Goal: Task Accomplishment & Management: Use online tool/utility

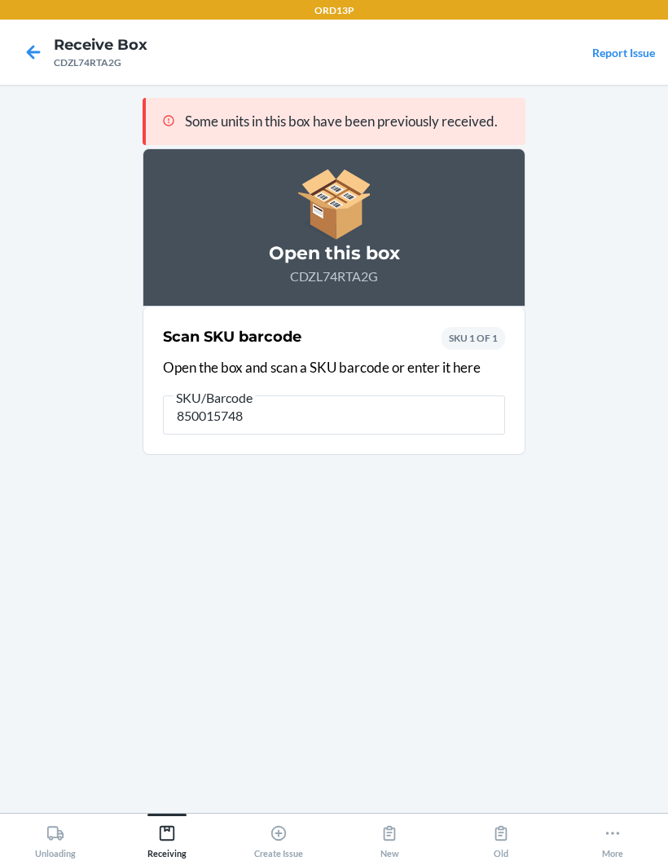
type input "8500157481"
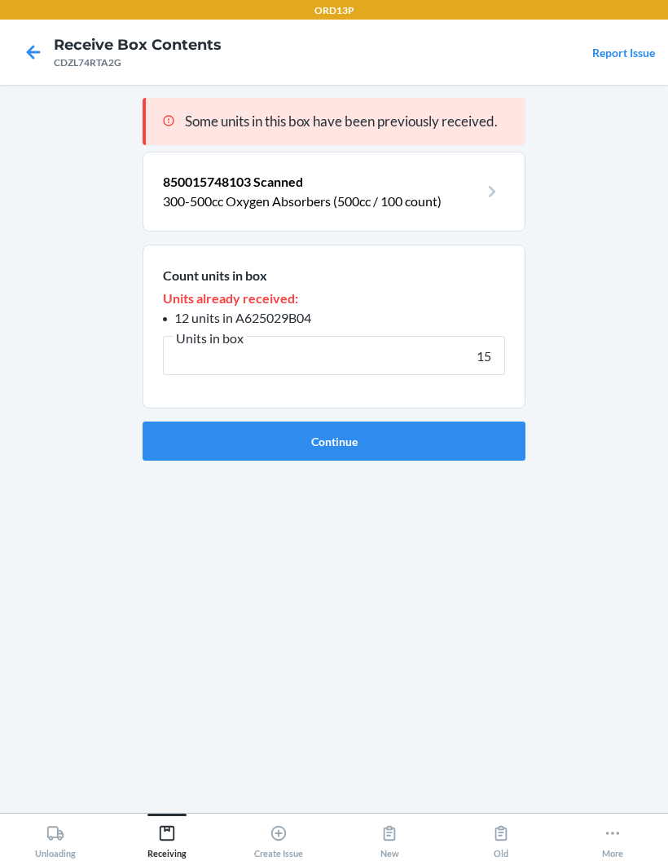
type input "15"
click at [473, 429] on button "Continue" at bounding box center [334, 440] width 383 height 39
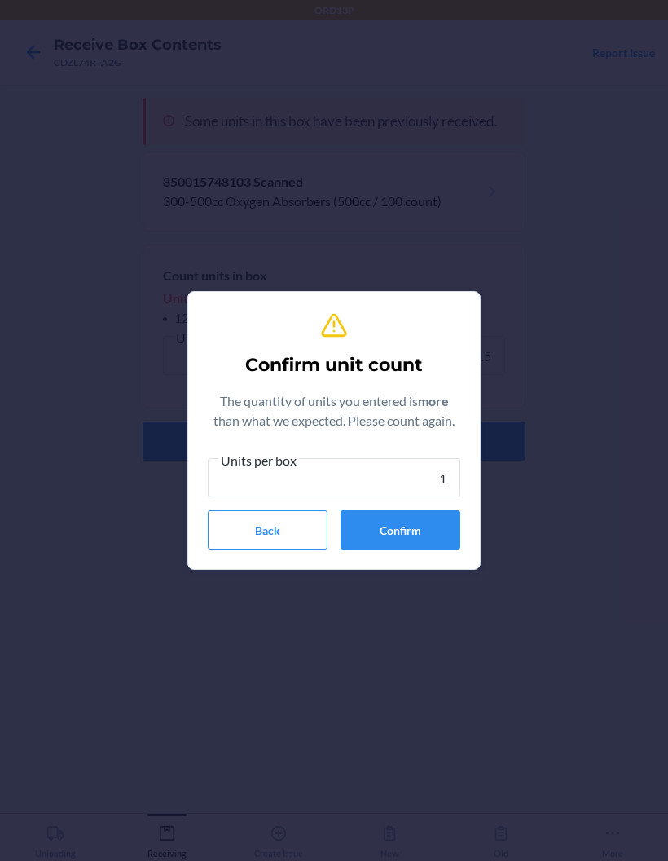
type input "15"
click at [416, 527] on button "Confirm" at bounding box center [401, 529] width 120 height 39
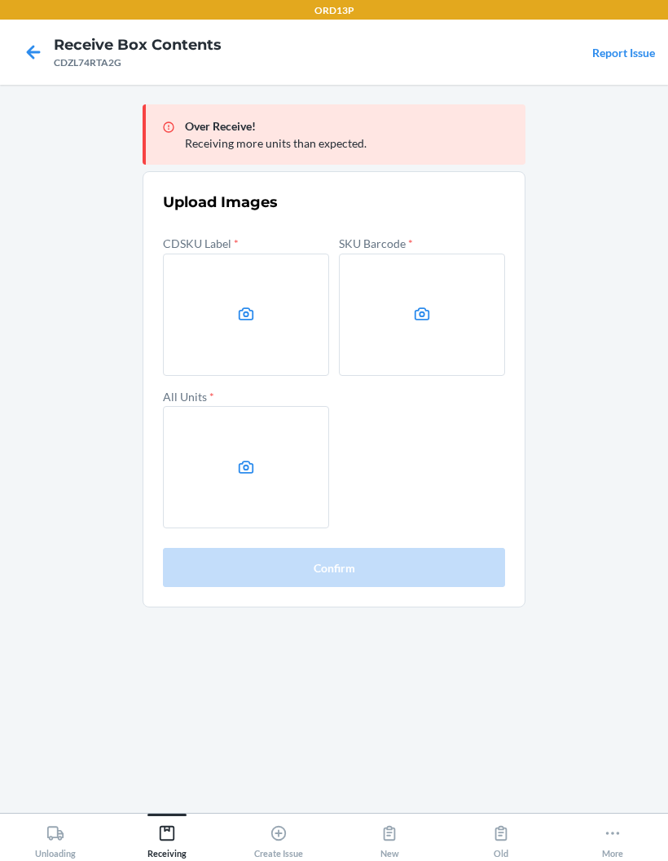
click at [244, 320] on icon at bounding box center [246, 313] width 15 height 13
click at [0, 0] on input "file" at bounding box center [0, 0] width 0 height 0
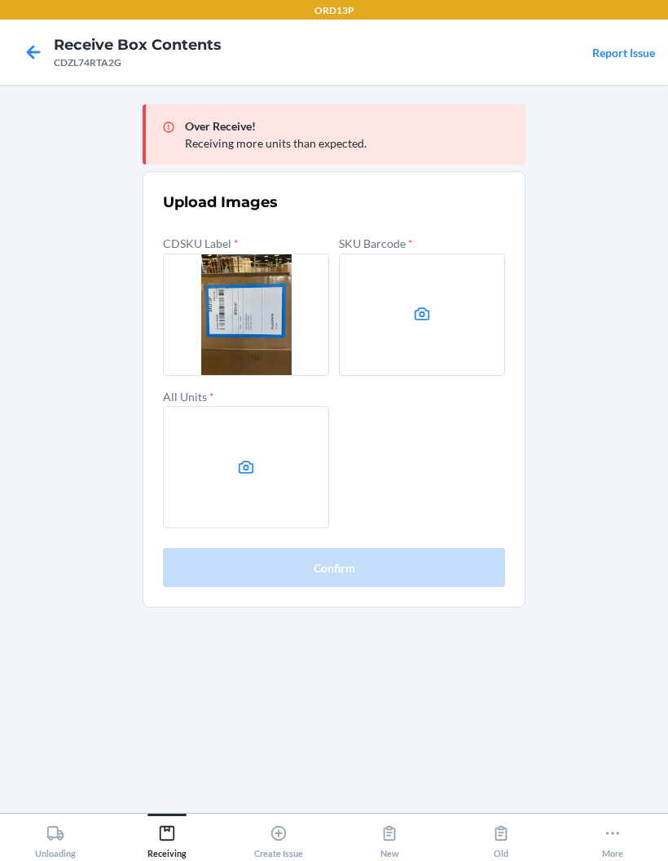
click at [425, 322] on icon at bounding box center [422, 314] width 19 height 19
click at [0, 0] on input "file" at bounding box center [0, 0] width 0 height 0
click at [235, 463] on label at bounding box center [246, 467] width 166 height 122
click at [0, 0] on input "file" at bounding box center [0, 0] width 0 height 0
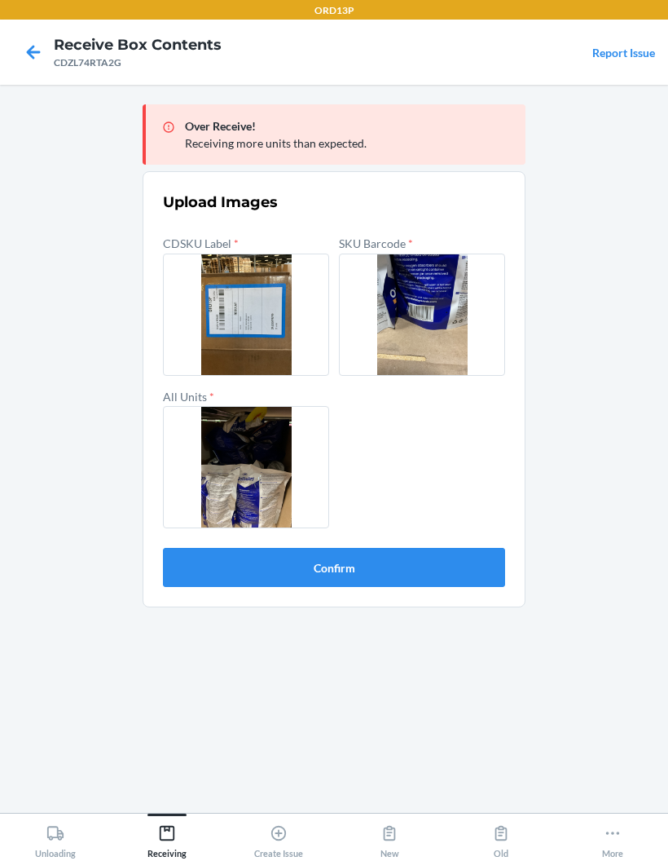
click at [444, 579] on button "Confirm" at bounding box center [334, 567] width 342 height 39
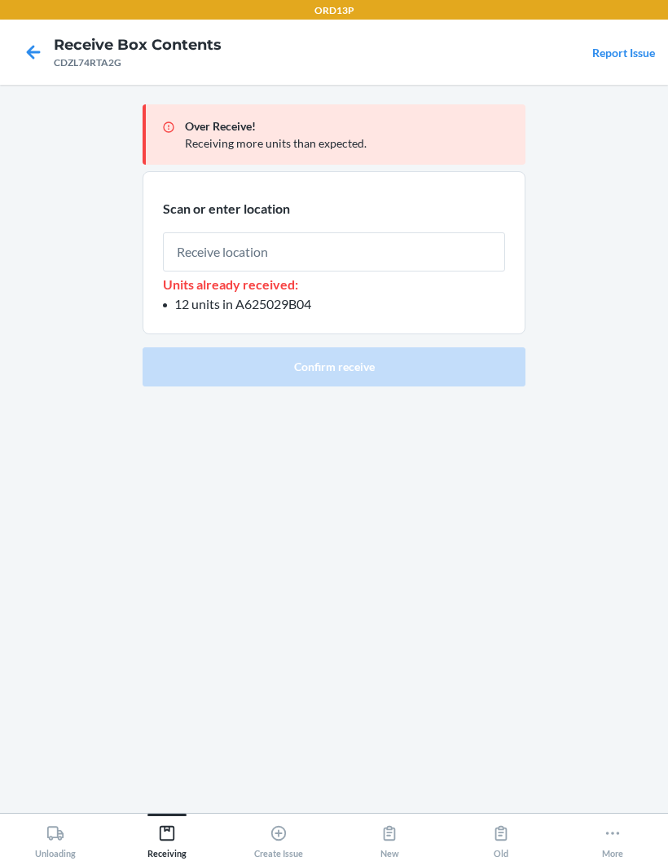
click at [456, 260] on input "text" at bounding box center [334, 251] width 342 height 39
click at [428, 251] on input "text" at bounding box center [334, 251] width 342 height 39
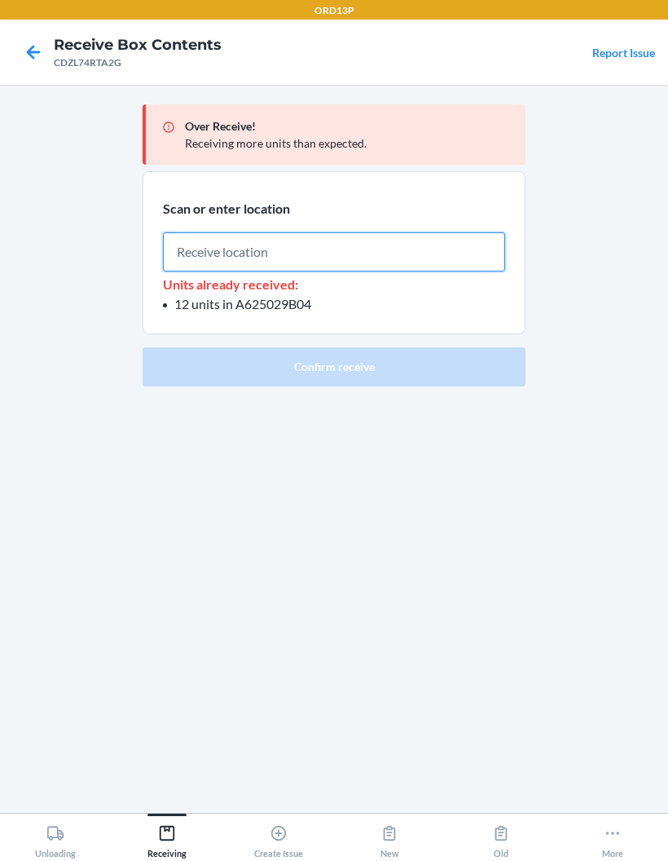
click at [280, 252] on input "text" at bounding box center [334, 251] width 342 height 39
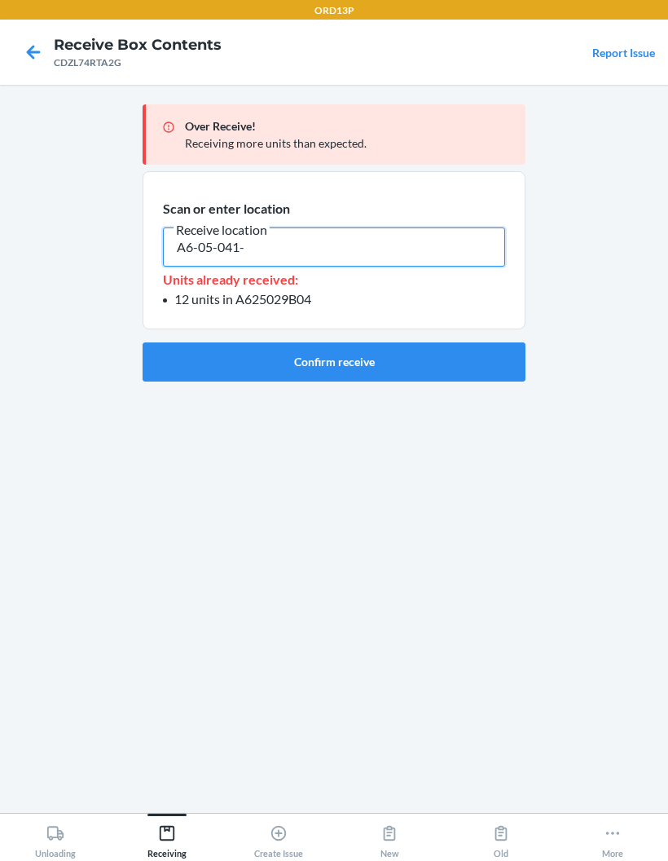
click at [341, 248] on input "A6-05-041-" at bounding box center [334, 246] width 342 height 39
type input "A6-05-041-B01"
click at [473, 361] on button "Confirm receive" at bounding box center [334, 361] width 383 height 39
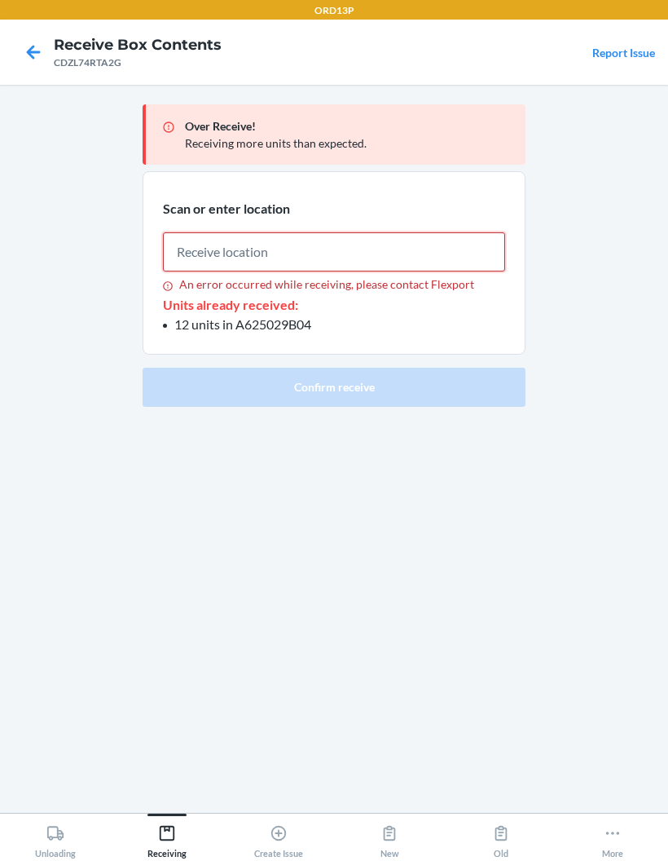
click at [360, 267] on input "An error occurred while receiving, please contact Flexport" at bounding box center [334, 251] width 342 height 39
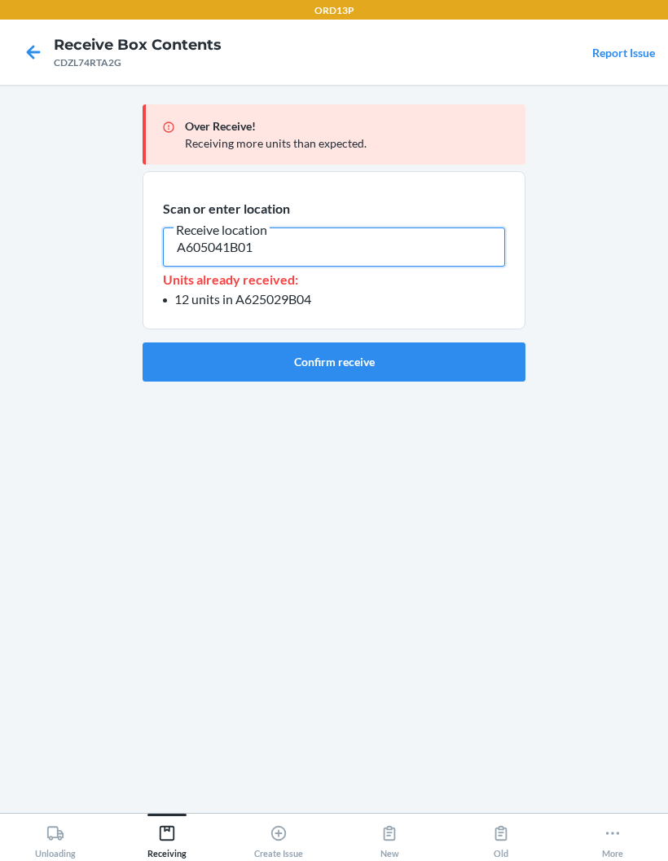
type input "A605041B01"
click at [424, 371] on button "Confirm receive" at bounding box center [334, 361] width 383 height 39
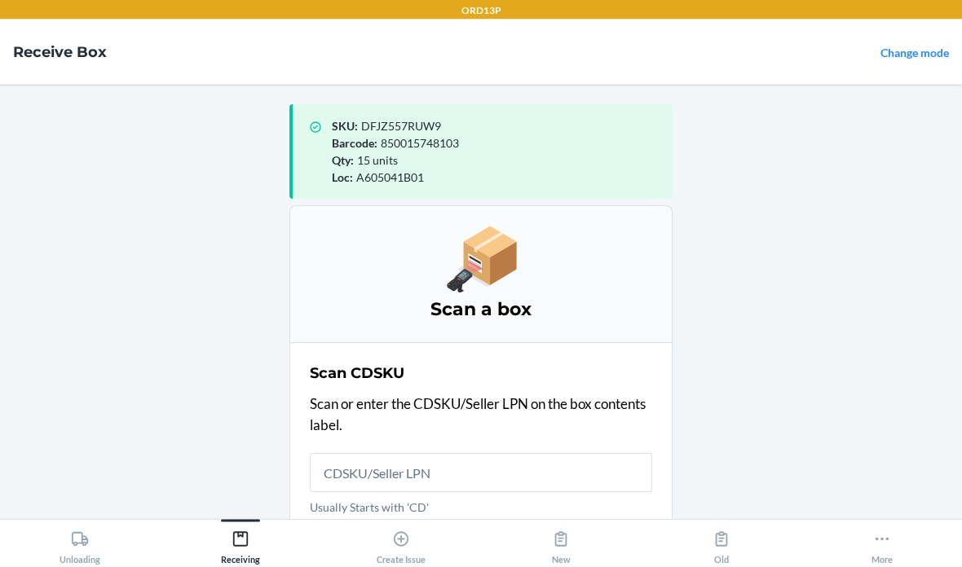
scroll to position [65, 0]
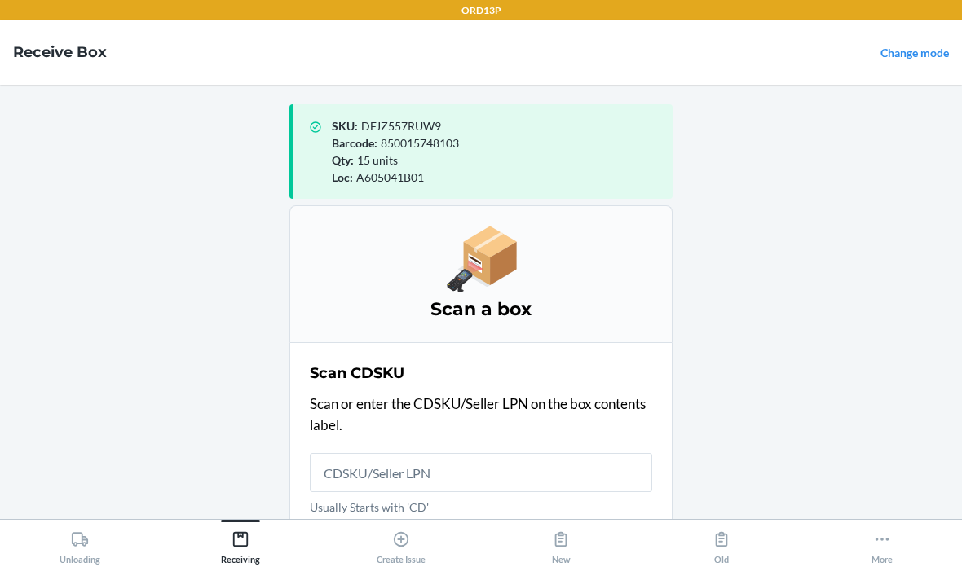
click at [533, 453] on input "Usually Starts with 'CD'" at bounding box center [481, 472] width 342 height 39
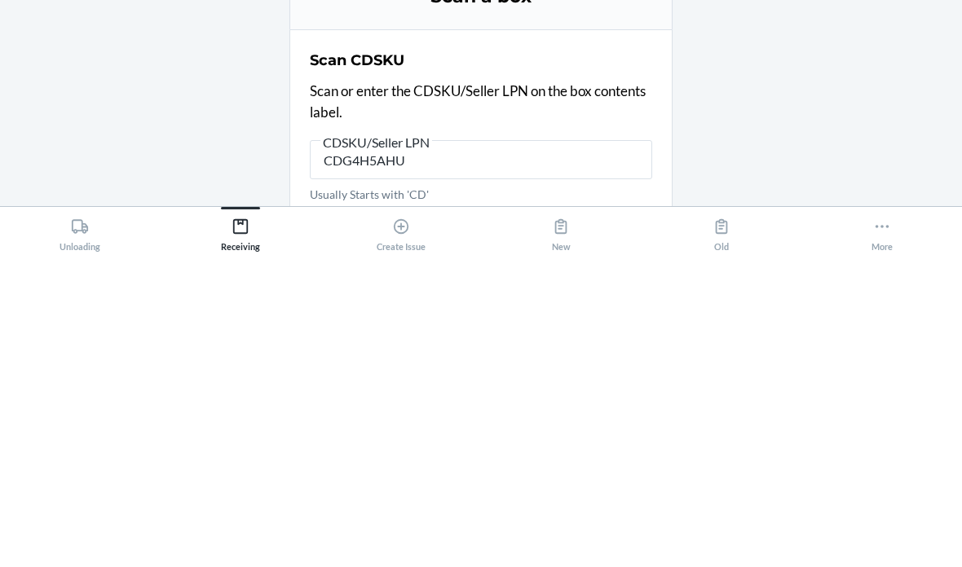
type input "CDG4H5AHU2"
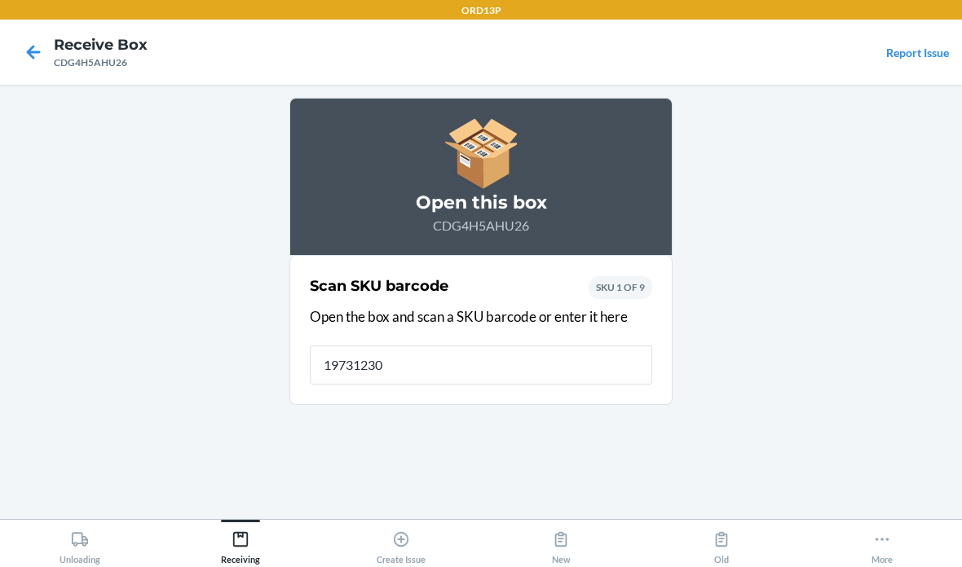
type input "197312306"
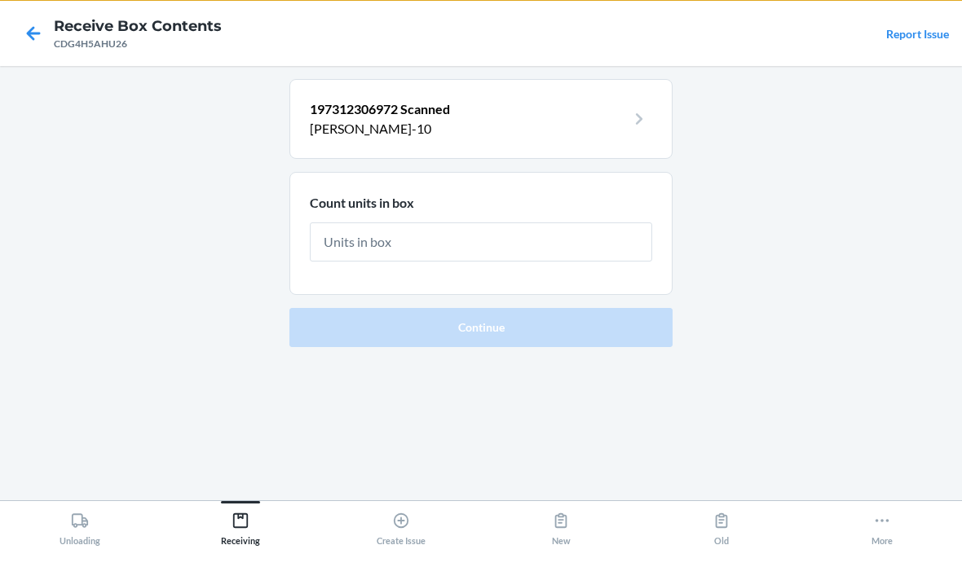
type input "2"
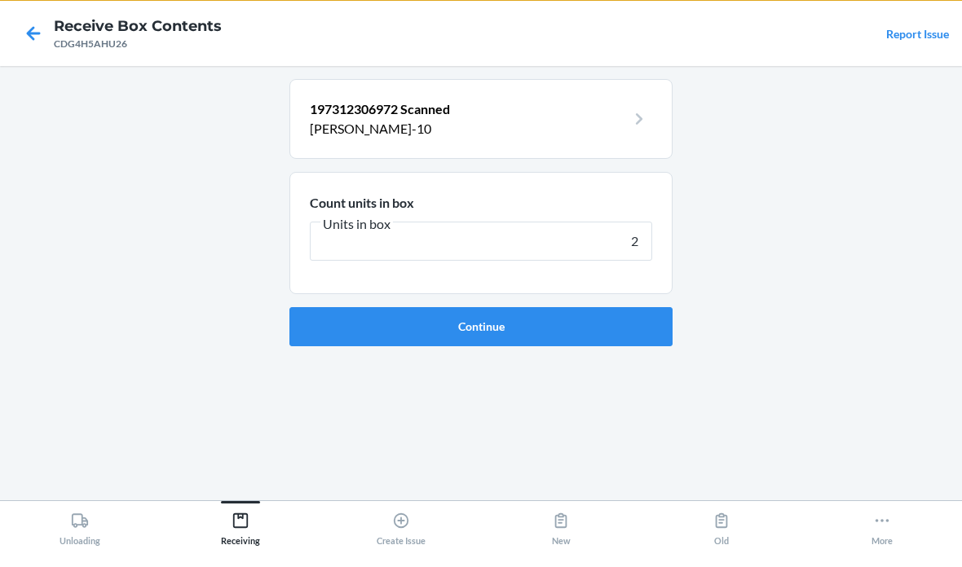
click at [481, 326] on button "Continue" at bounding box center [480, 345] width 383 height 39
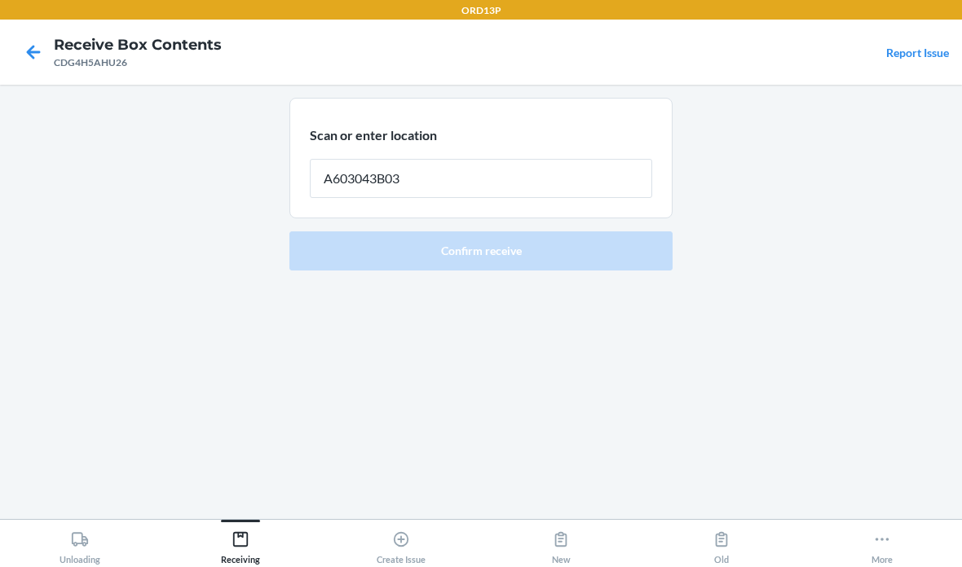
type input "A603043B03"
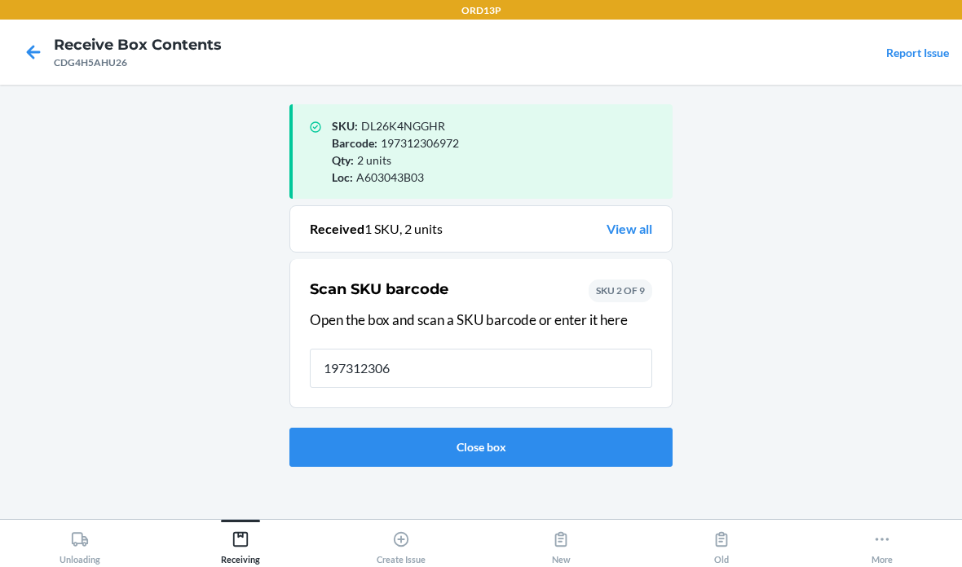
type input "1973123069"
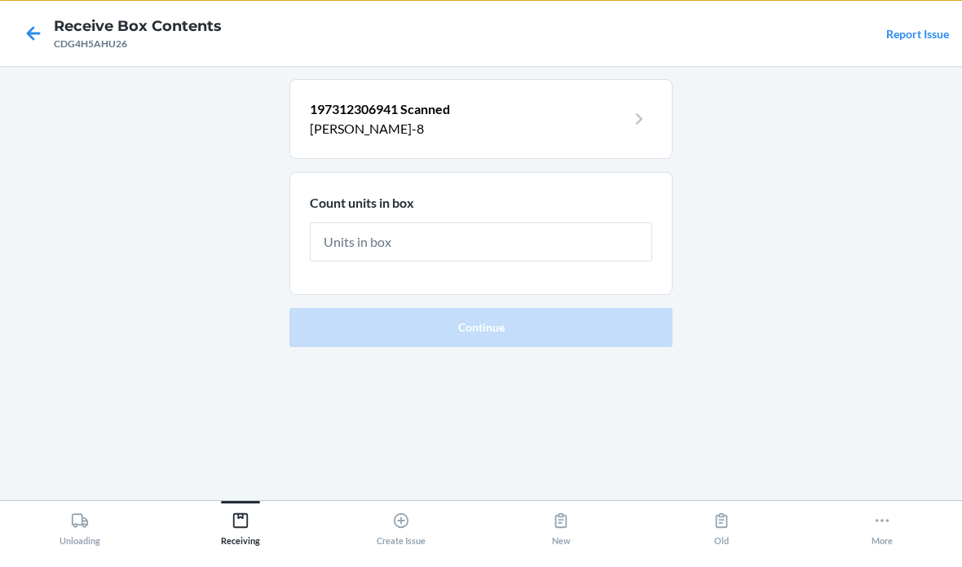
type input "2"
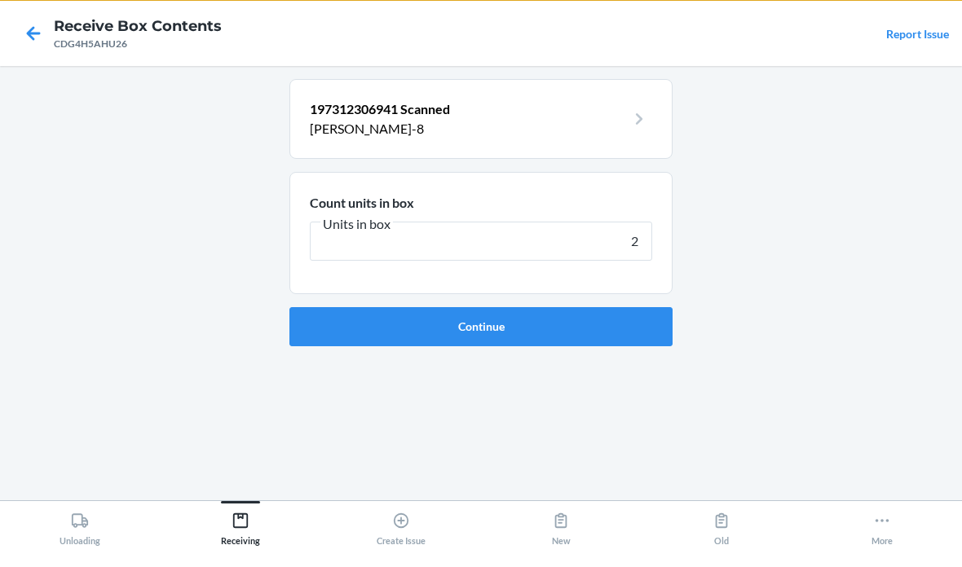
click at [481, 326] on button "Continue" at bounding box center [480, 345] width 383 height 39
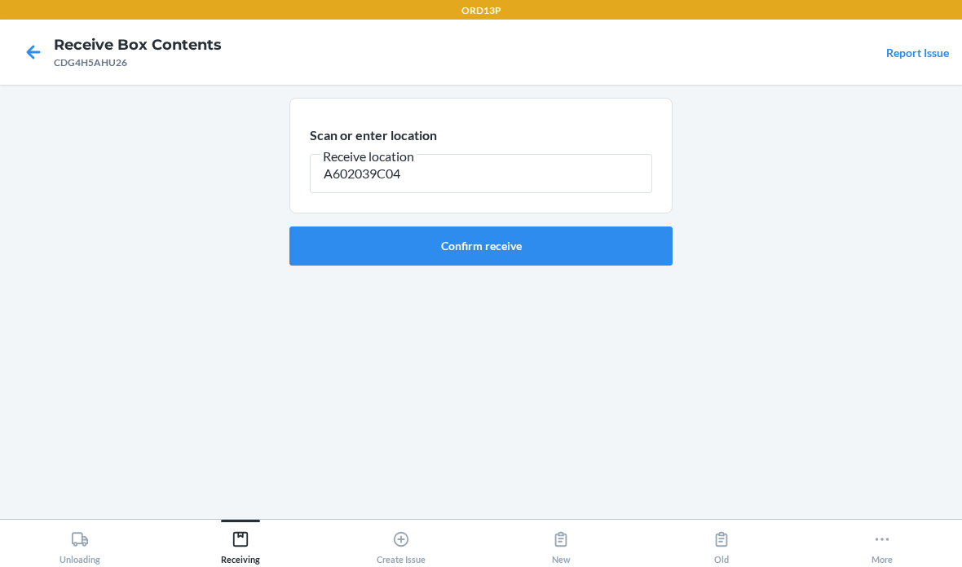
type input "A602039C04"
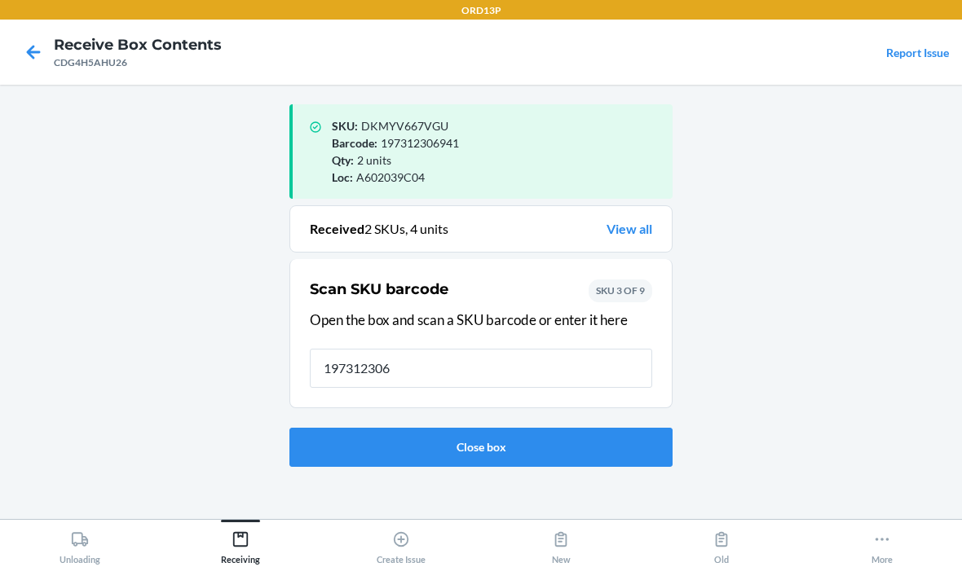
type input "1973123069"
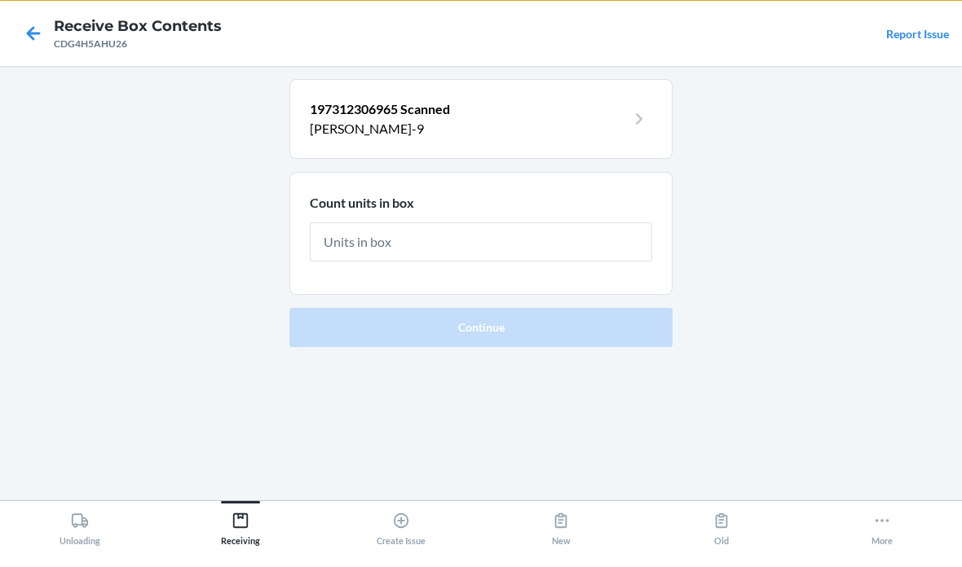
type input "2"
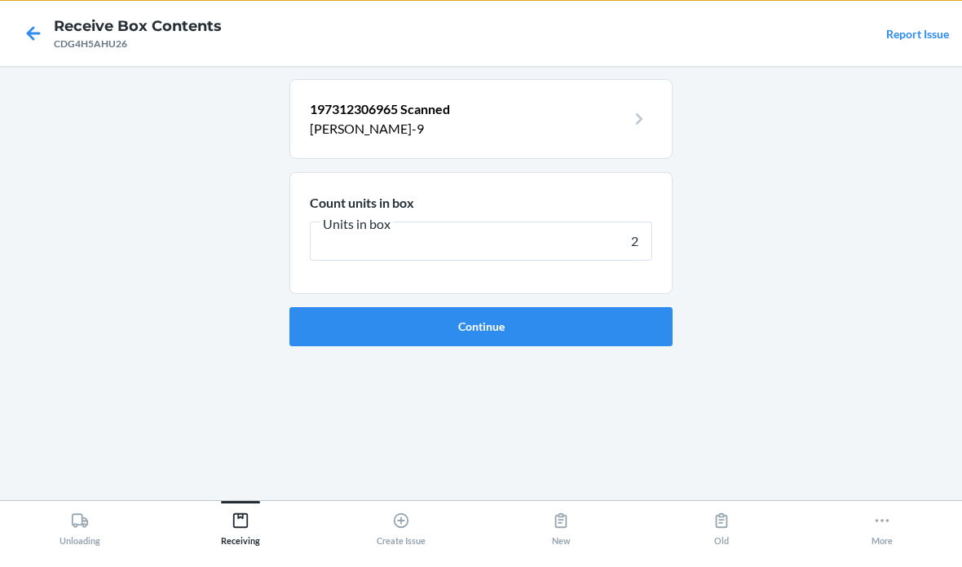
click at [481, 326] on button "Continue" at bounding box center [480, 345] width 383 height 39
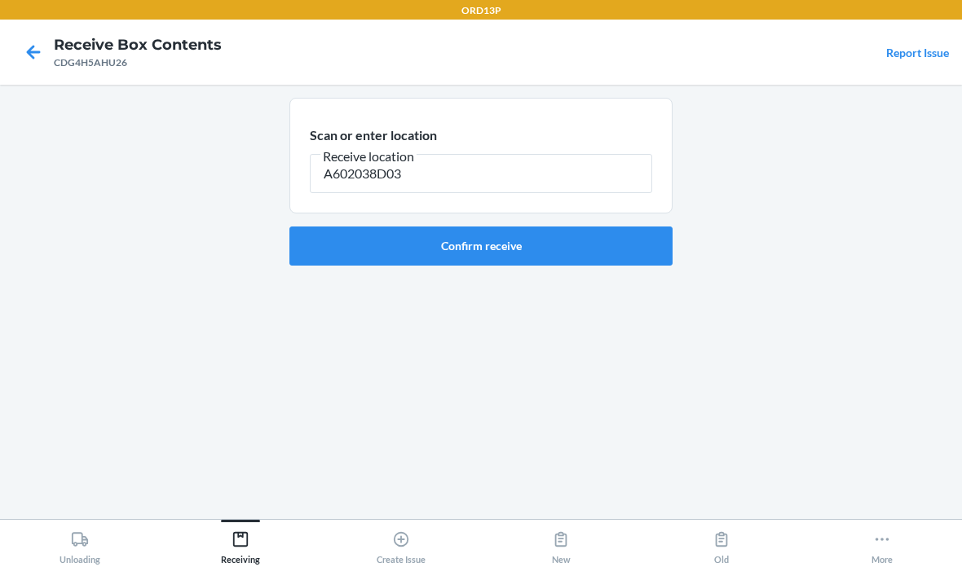
type input "A602038D03"
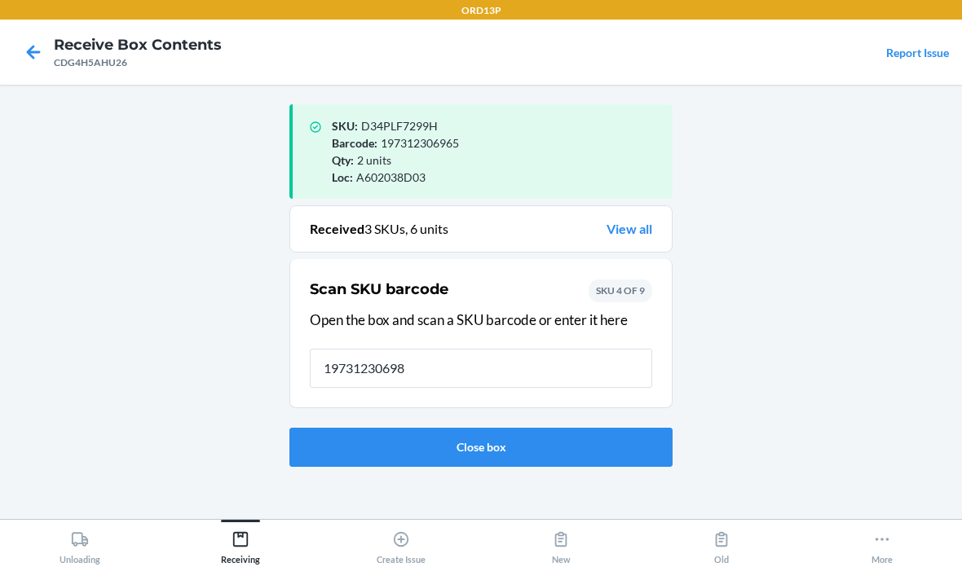
type input "197312306989"
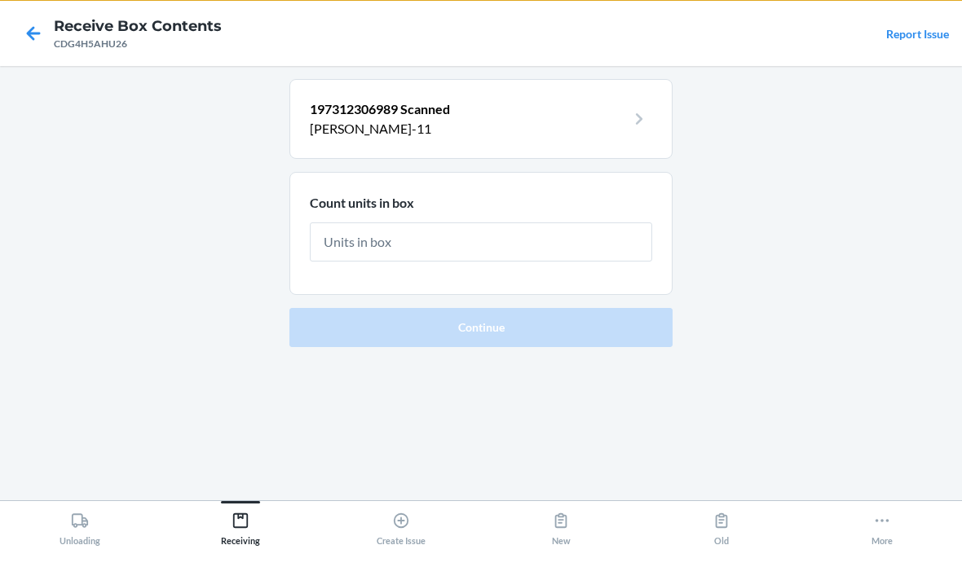
type input "1"
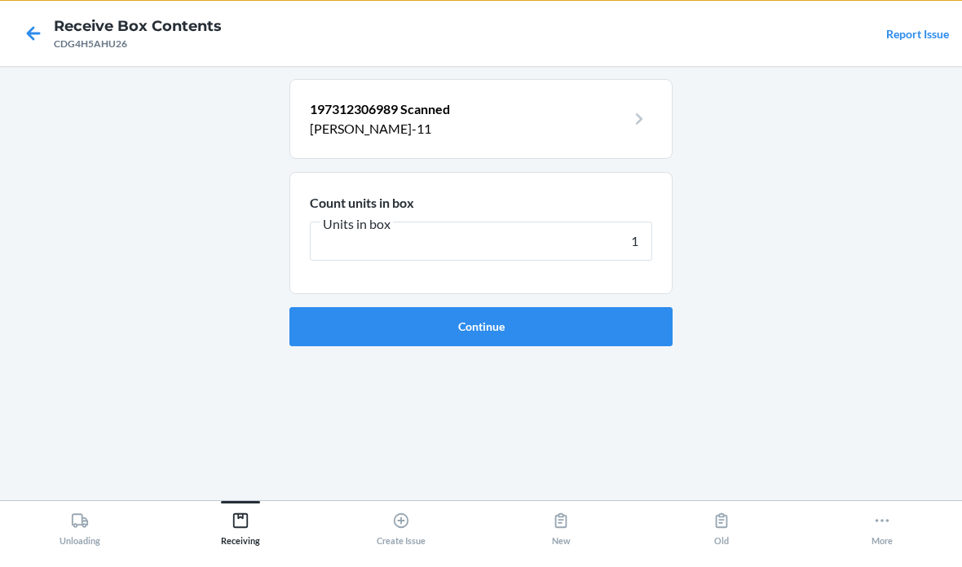
click at [481, 326] on button "Continue" at bounding box center [480, 345] width 383 height 39
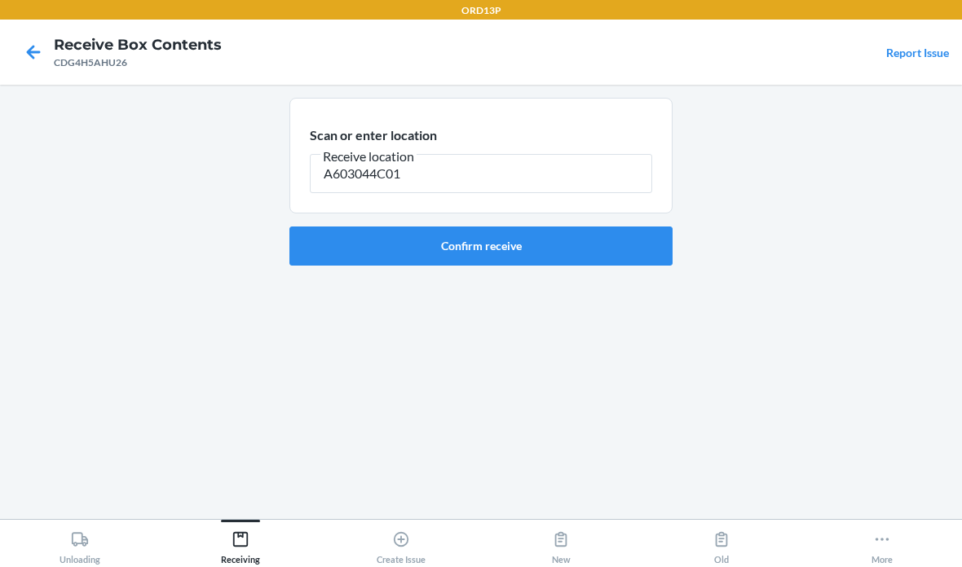
type input "A603044C01"
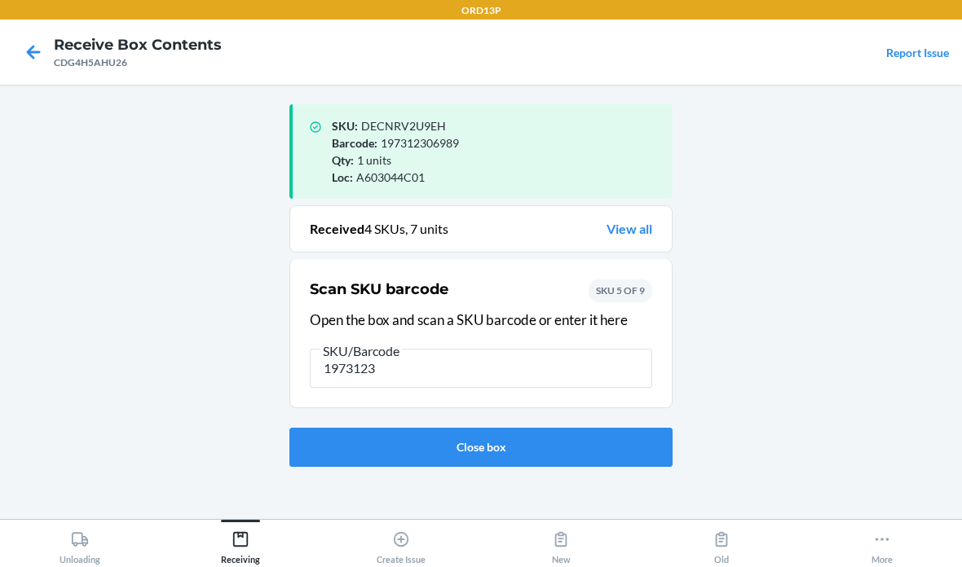
type input "19731230"
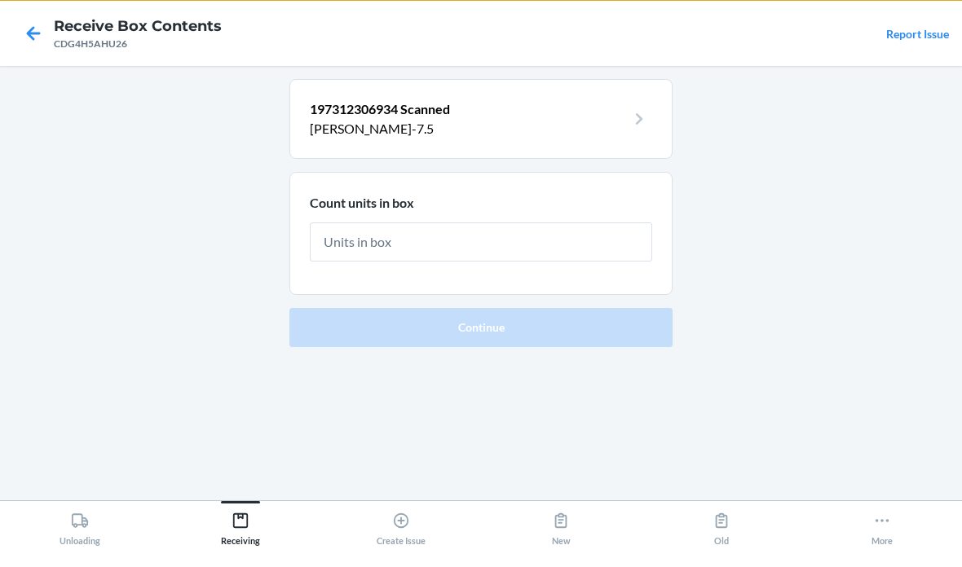
type input "1"
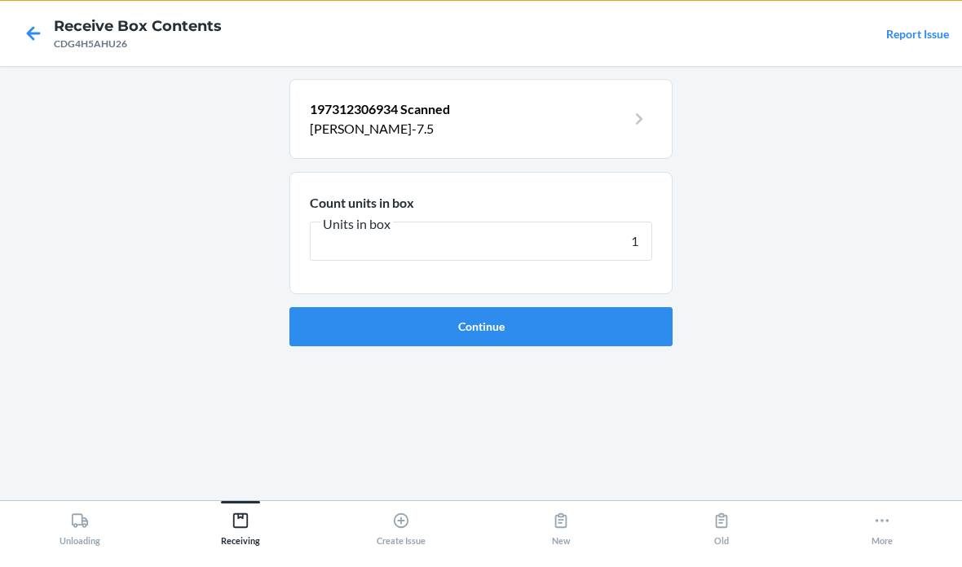
click at [481, 326] on button "Continue" at bounding box center [480, 345] width 383 height 39
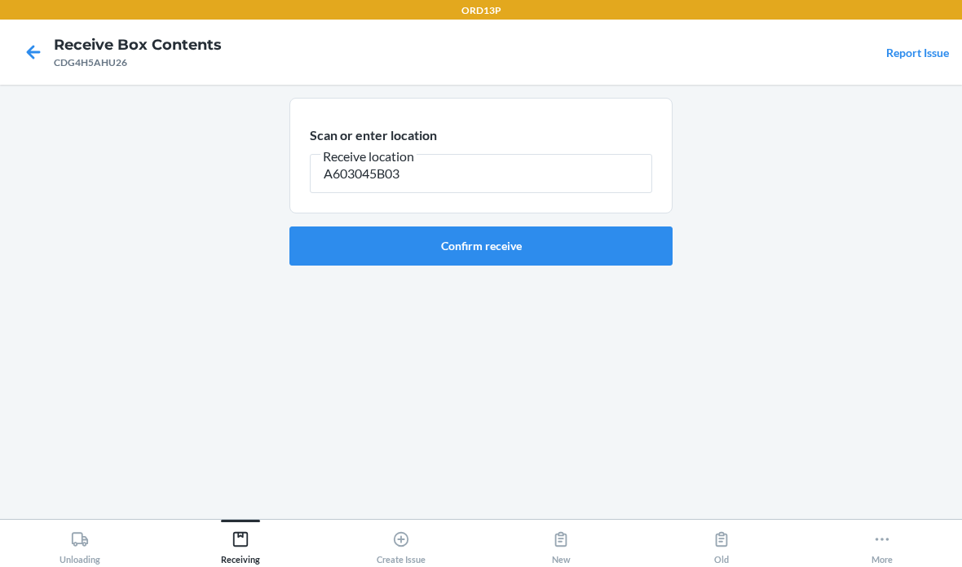
type input "A603045B03"
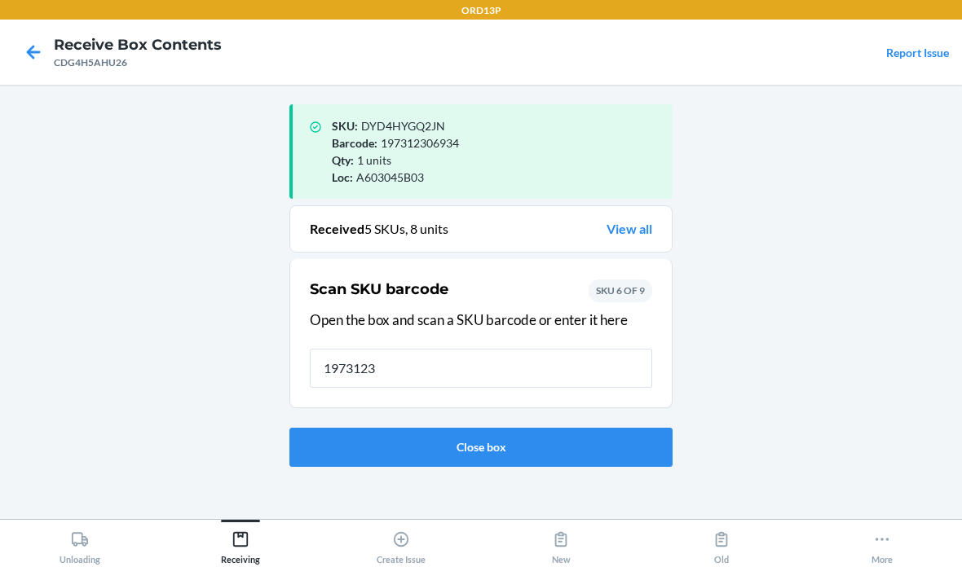
type input "19731230"
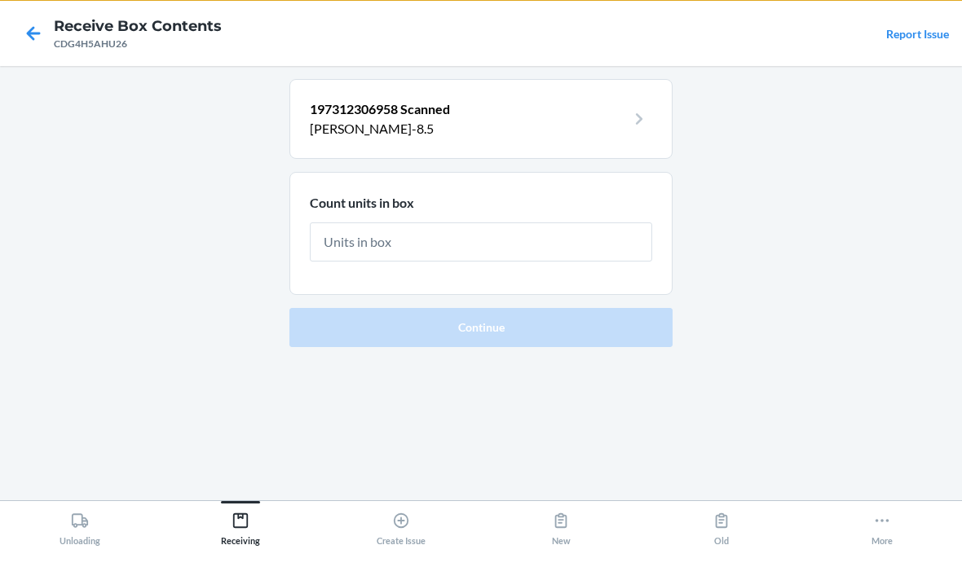
type input "1"
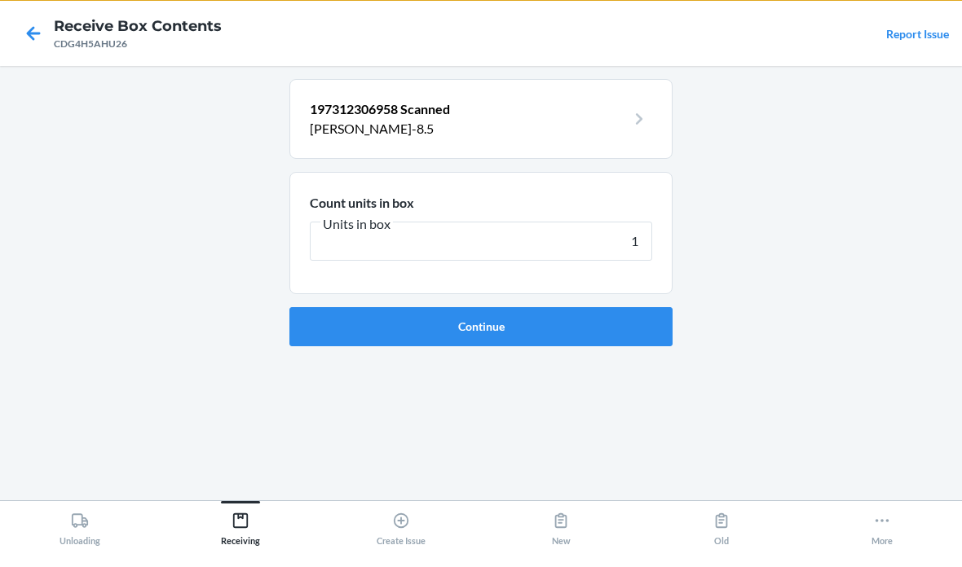
click at [481, 326] on button "Continue" at bounding box center [480, 345] width 383 height 39
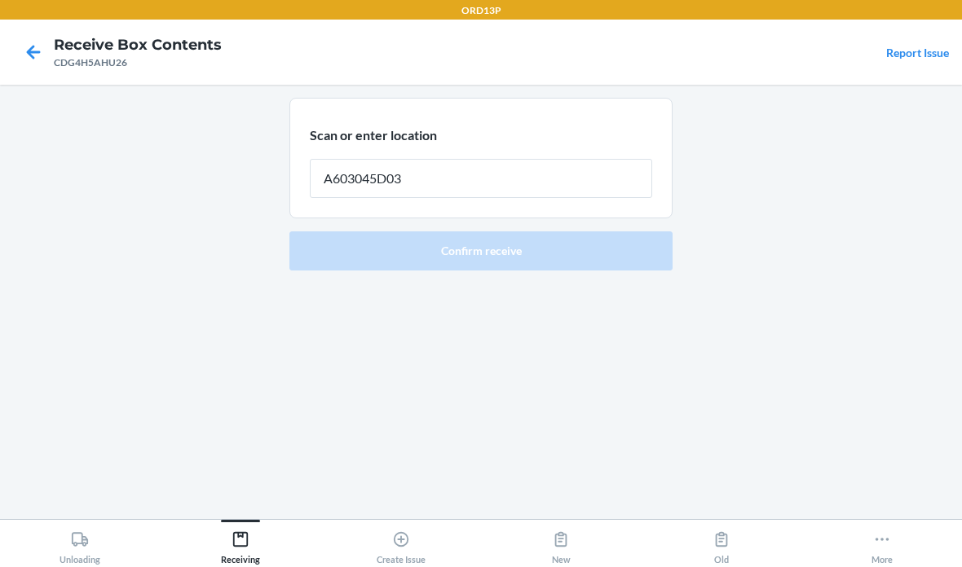
type input "A603045D03"
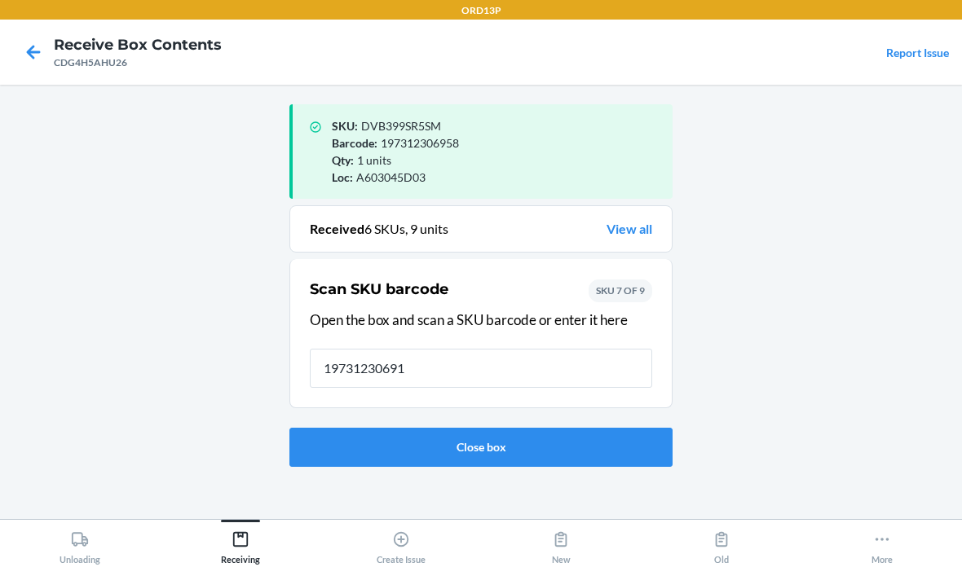
type input "197312306910"
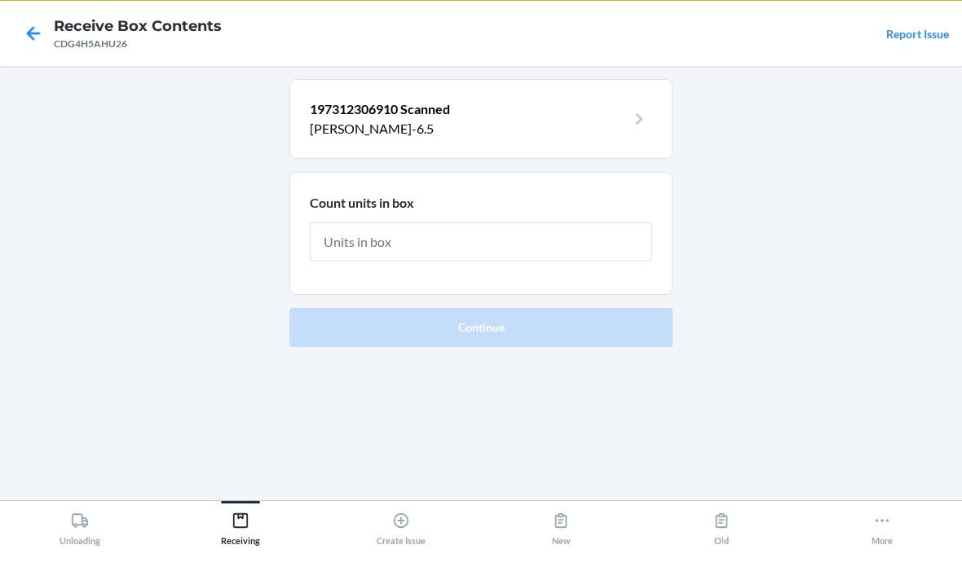
type input "1"
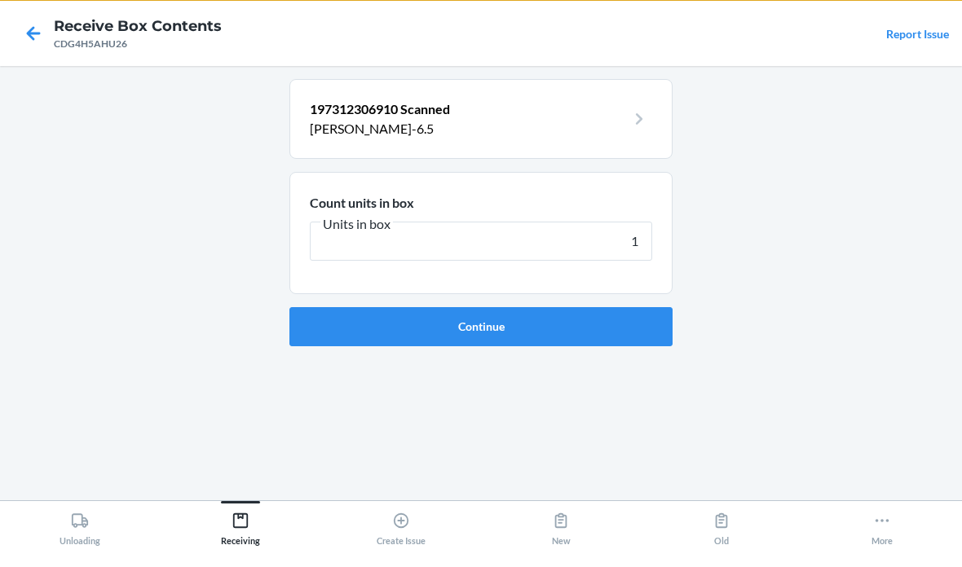
click at [481, 326] on button "Continue" at bounding box center [480, 345] width 383 height 39
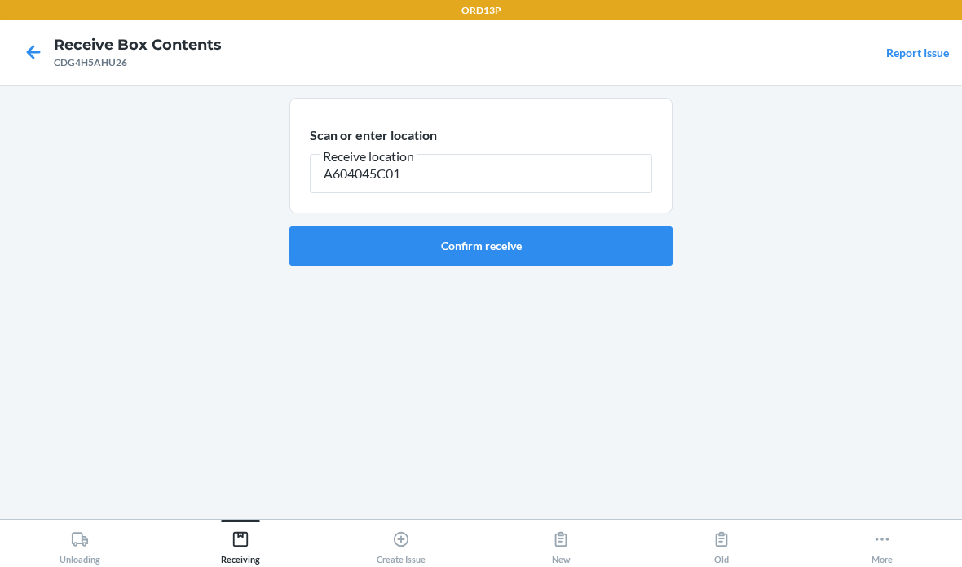
type input "A604045C01"
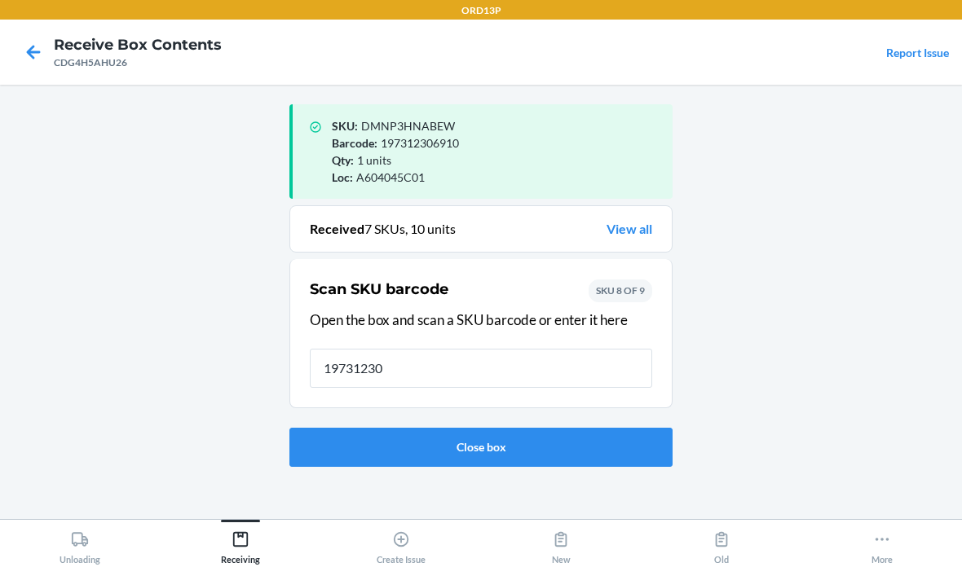
type input "197312306"
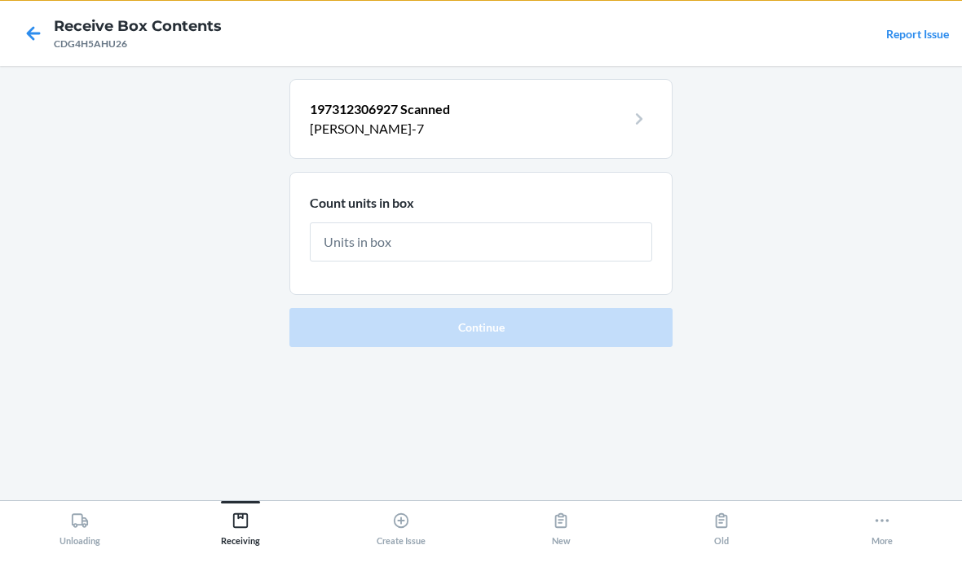
type input "1"
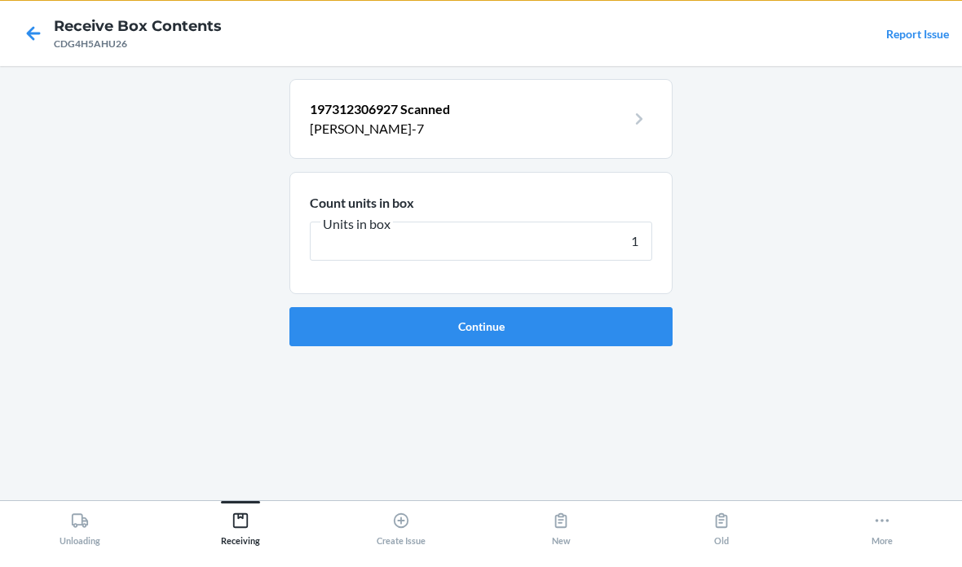
click at [481, 326] on button "Continue" at bounding box center [480, 345] width 383 height 39
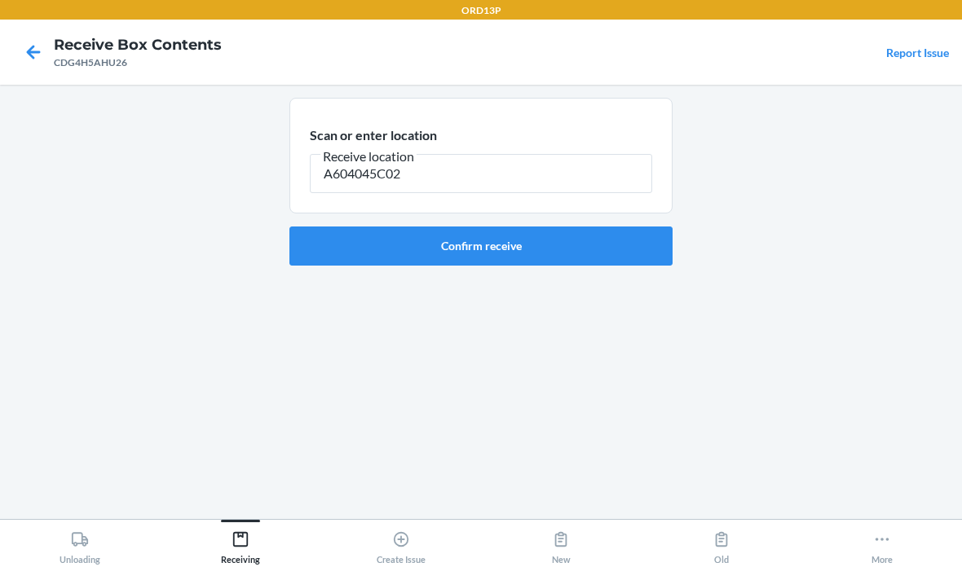
type input "A604045C02"
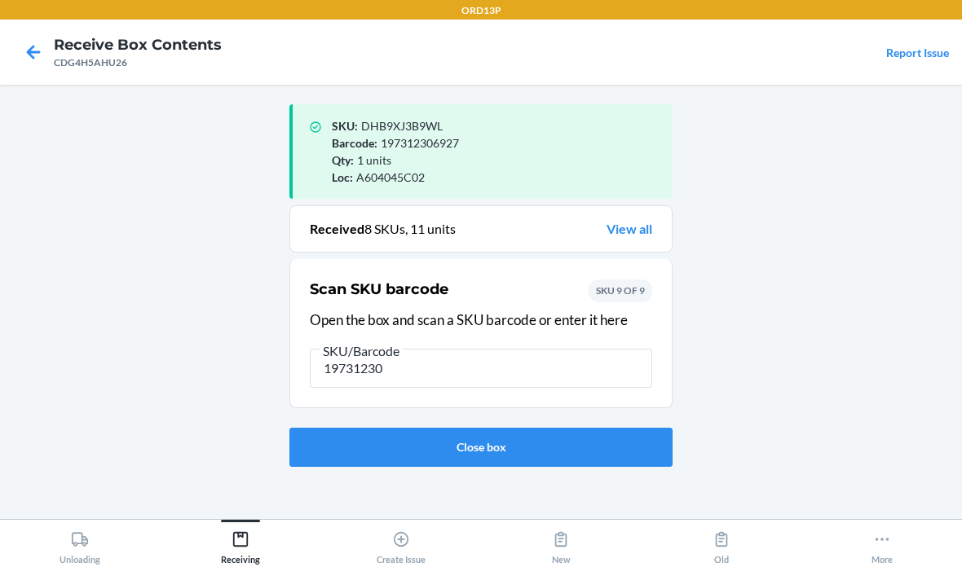
type input "197312306"
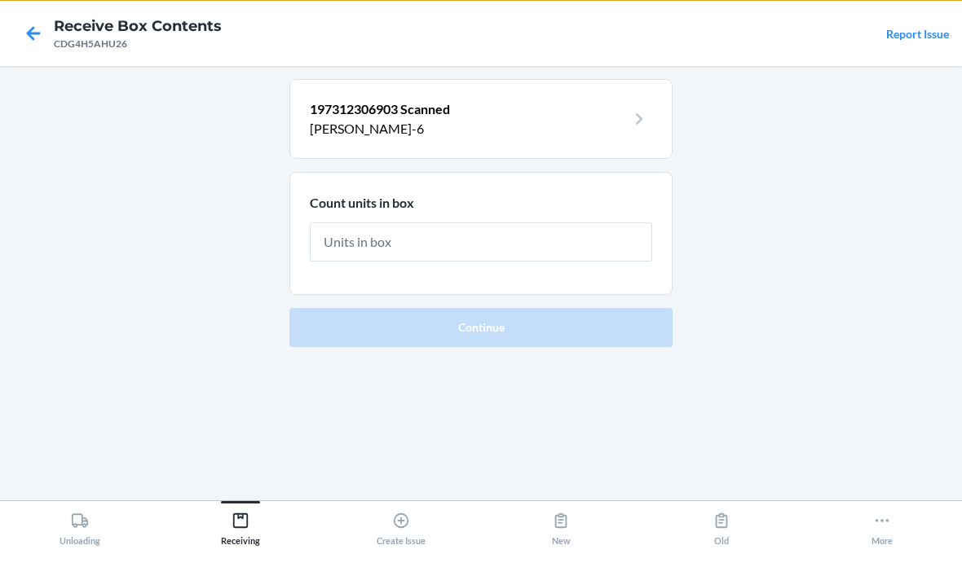
type input "1"
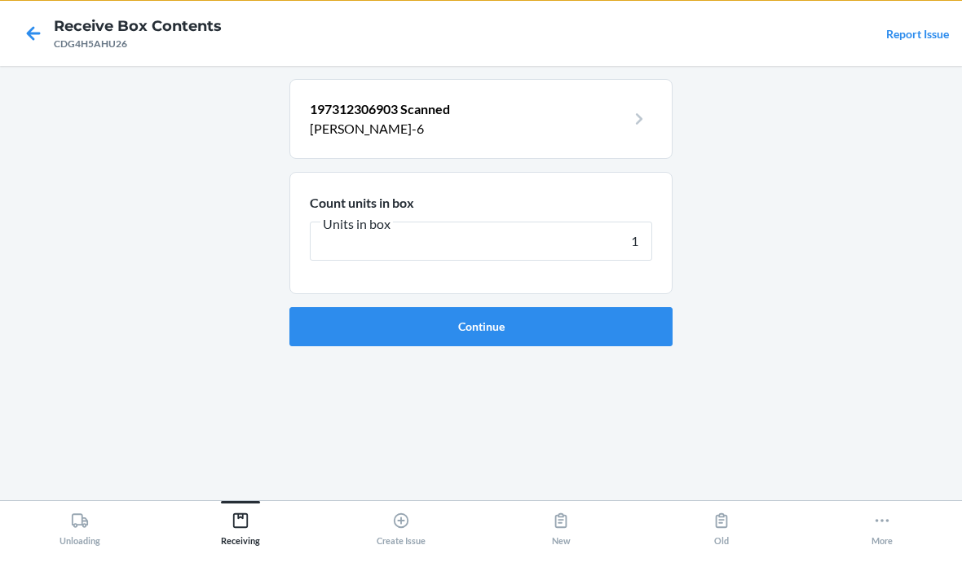
click at [481, 326] on button "Continue" at bounding box center [480, 345] width 383 height 39
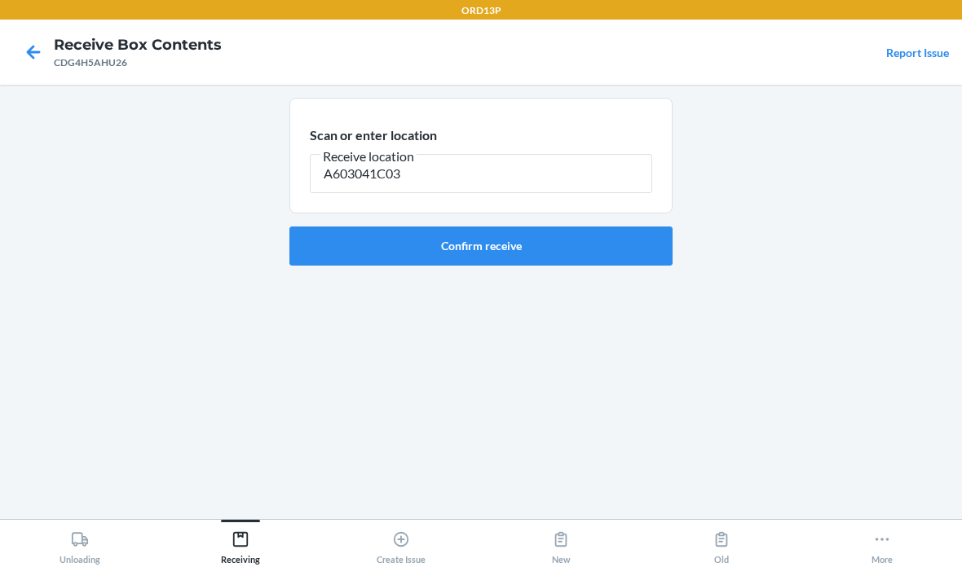
type input "A603041C03"
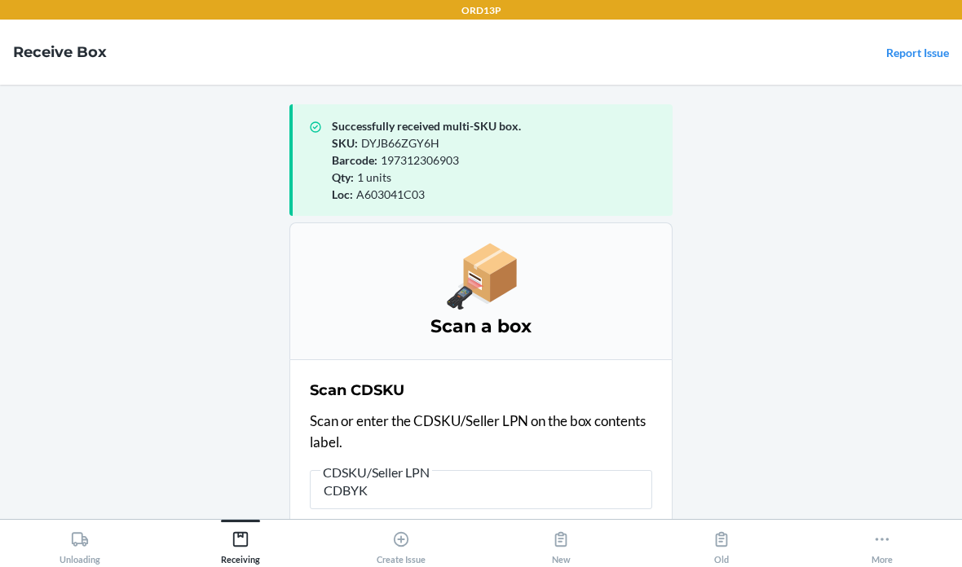
type input "CDBYKZ"
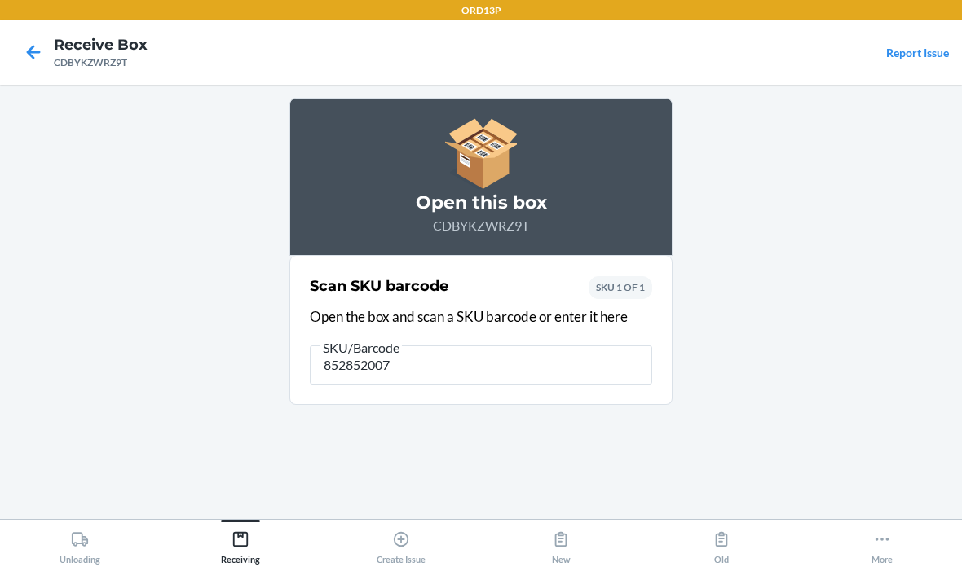
type input "8528520076"
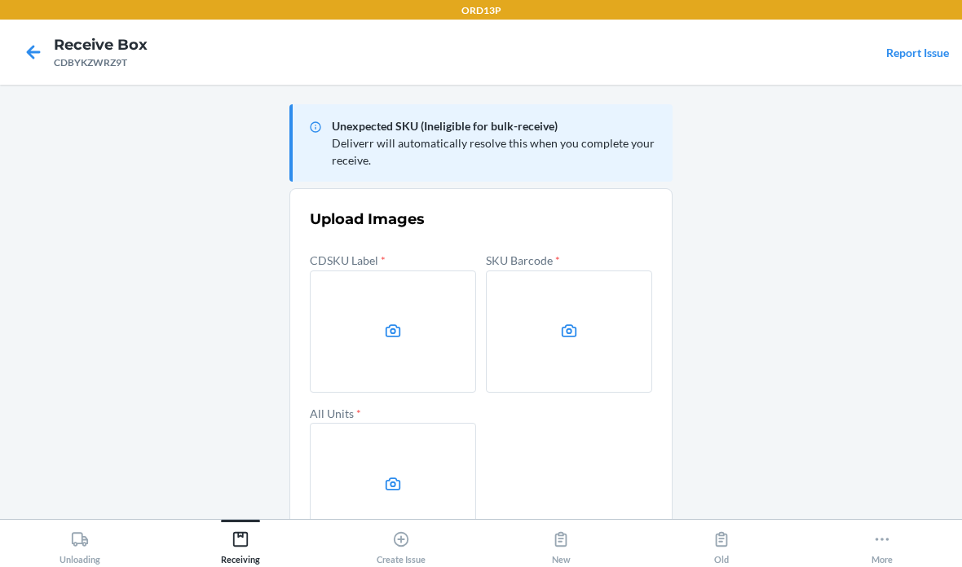
click at [422, 280] on label at bounding box center [393, 332] width 166 height 122
click at [0, 0] on input "file" at bounding box center [0, 0] width 0 height 0
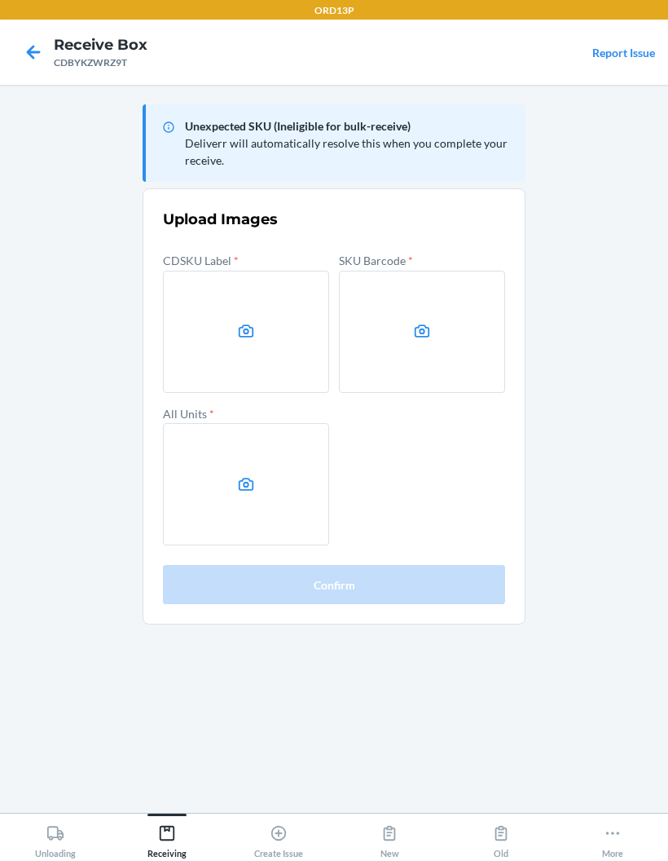
click at [244, 326] on icon at bounding box center [246, 330] width 15 height 13
click at [0, 0] on input "file" at bounding box center [0, 0] width 0 height 0
click at [416, 306] on label at bounding box center [422, 332] width 166 height 122
click at [0, 0] on input "file" at bounding box center [0, 0] width 0 height 0
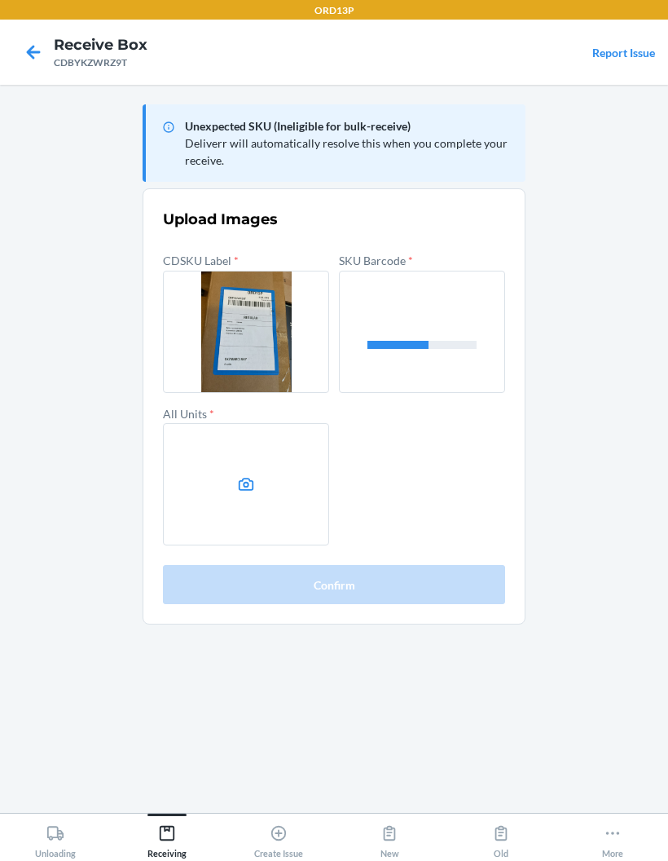
click at [229, 486] on label at bounding box center [246, 484] width 166 height 122
click at [0, 0] on input "file" at bounding box center [0, 0] width 0 height 0
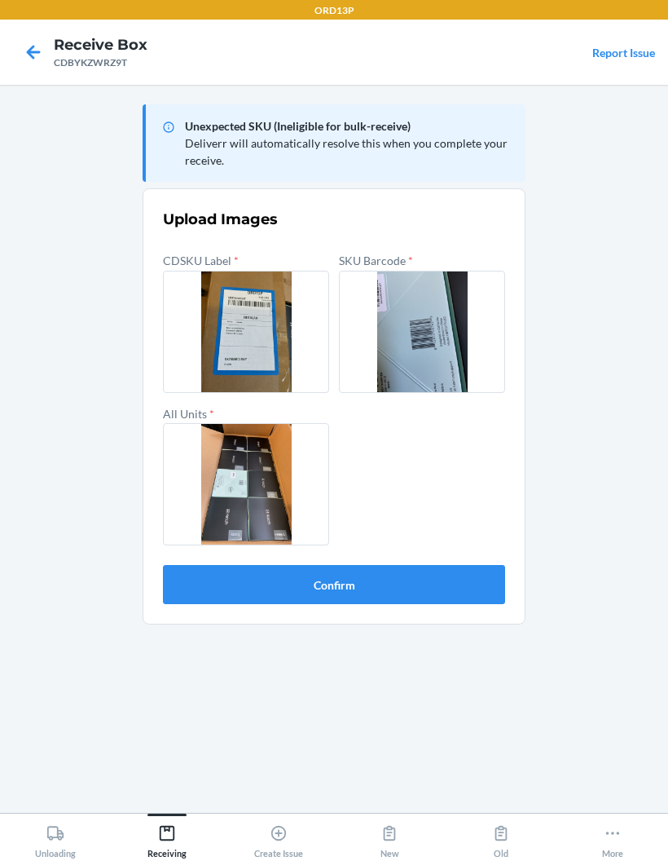
click at [429, 577] on button "Confirm" at bounding box center [334, 584] width 342 height 39
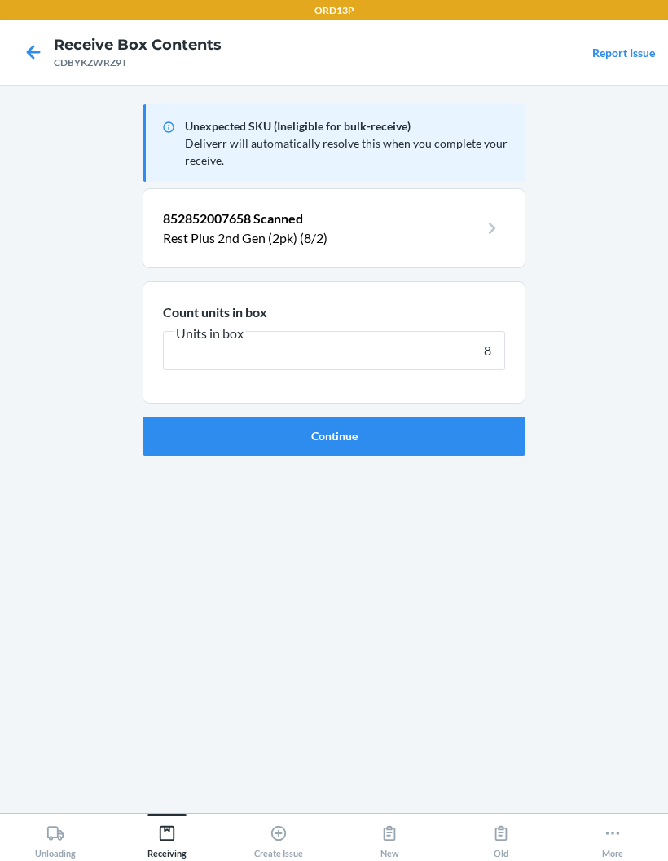
type input "8"
click at [484, 454] on button "Continue" at bounding box center [334, 435] width 383 height 39
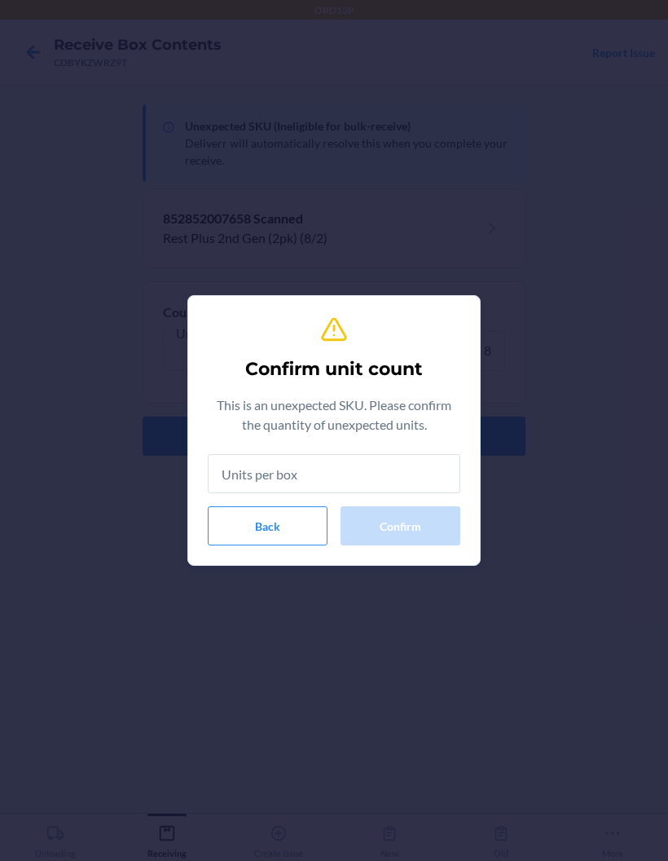
type input "8"
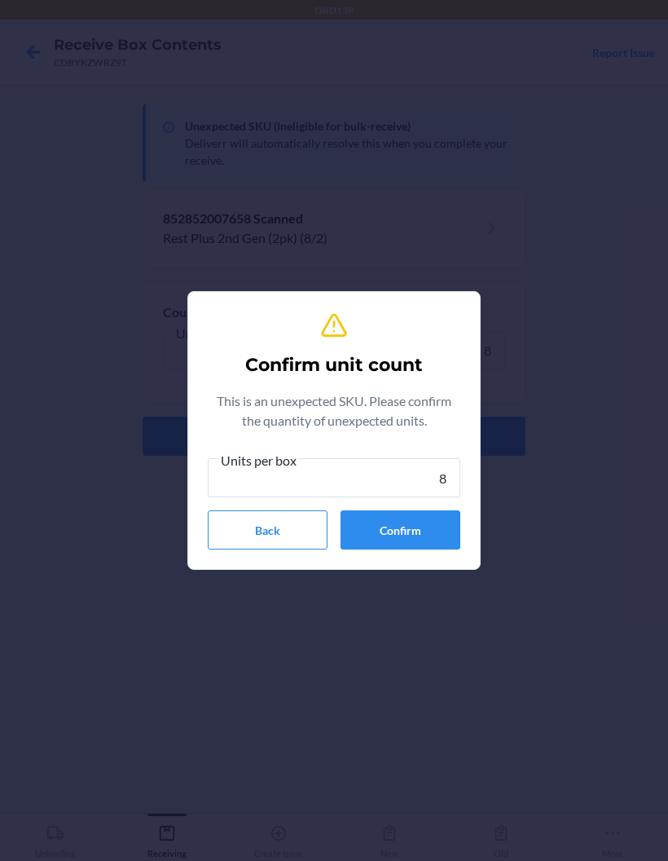
click at [443, 517] on button "Confirm" at bounding box center [401, 529] width 120 height 39
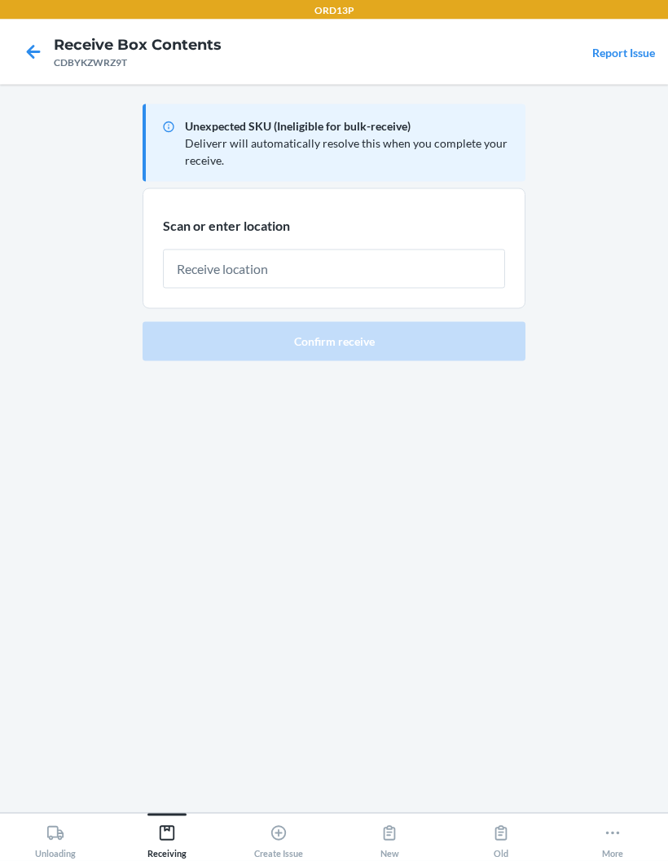
scroll to position [3, 0]
type input "REPALLET006"
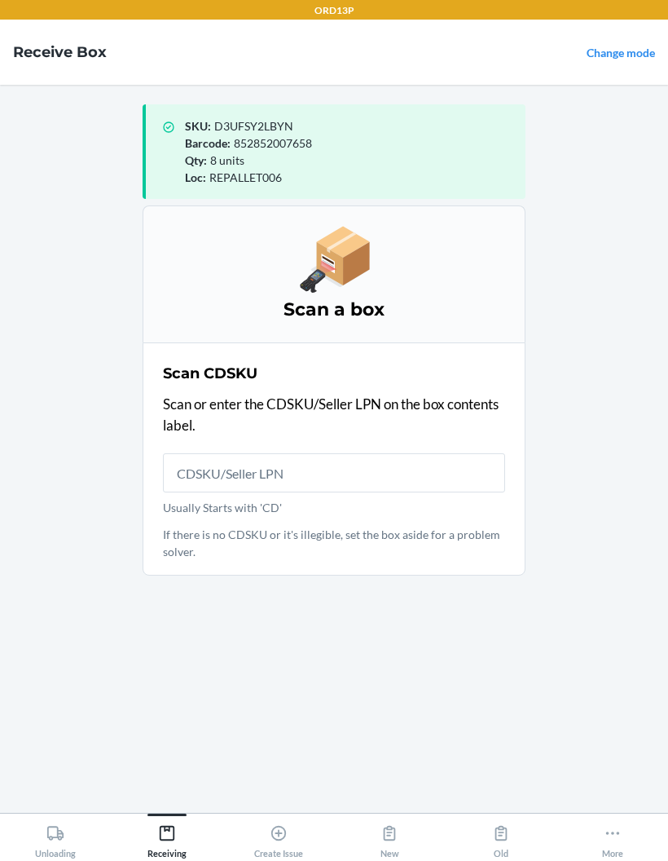
scroll to position [65, 0]
click at [611, 852] on div "More" at bounding box center [612, 837] width 21 height 41
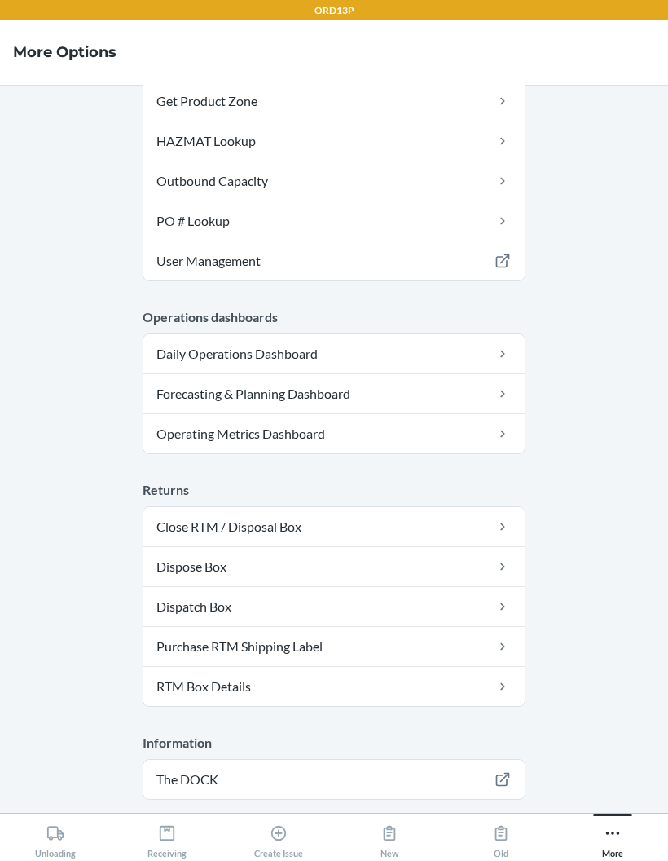
click at [407, 826] on button "Logout" at bounding box center [334, 845] width 383 height 39
